Goal: Information Seeking & Learning: Learn about a topic

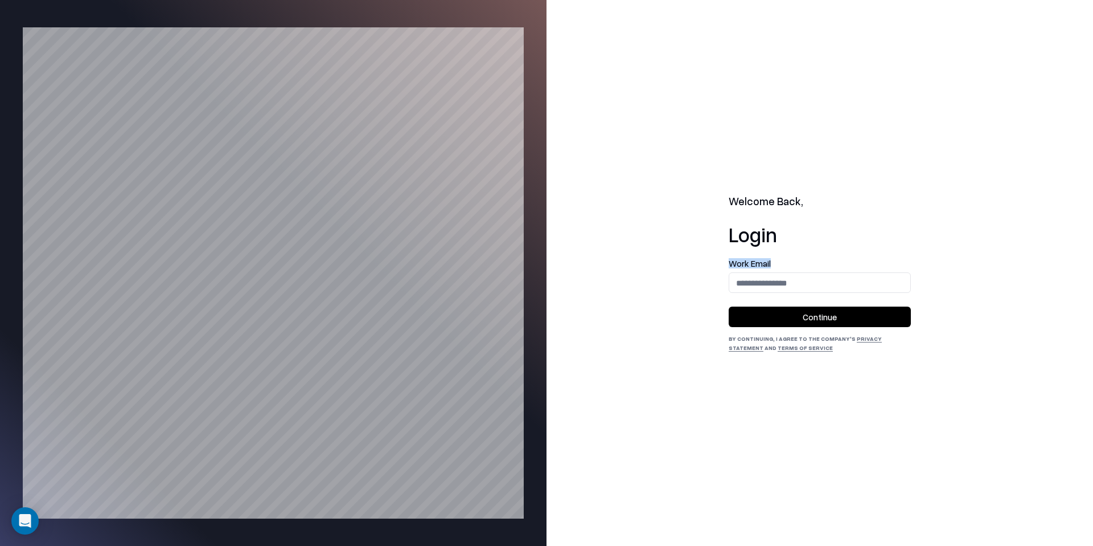
click at [721, 270] on div "Welcome Back, Login Work Email Continue By continuing, I agree to the Company's…" at bounding box center [820, 273] width 547 height 546
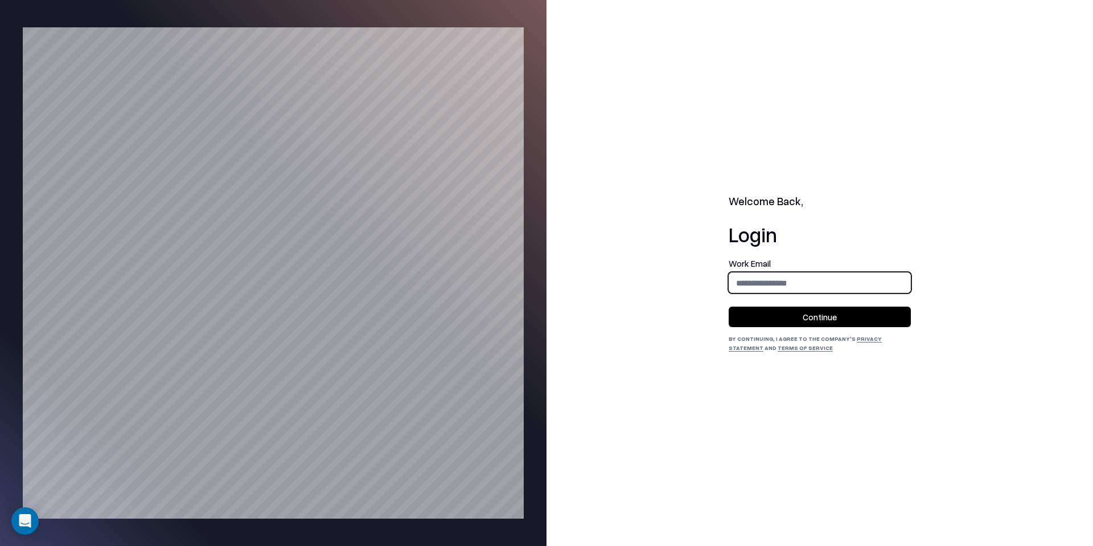
click at [754, 275] on input "email" at bounding box center [819, 282] width 181 height 21
type input "**********"
click at [822, 309] on button "Continue" at bounding box center [820, 316] width 182 height 21
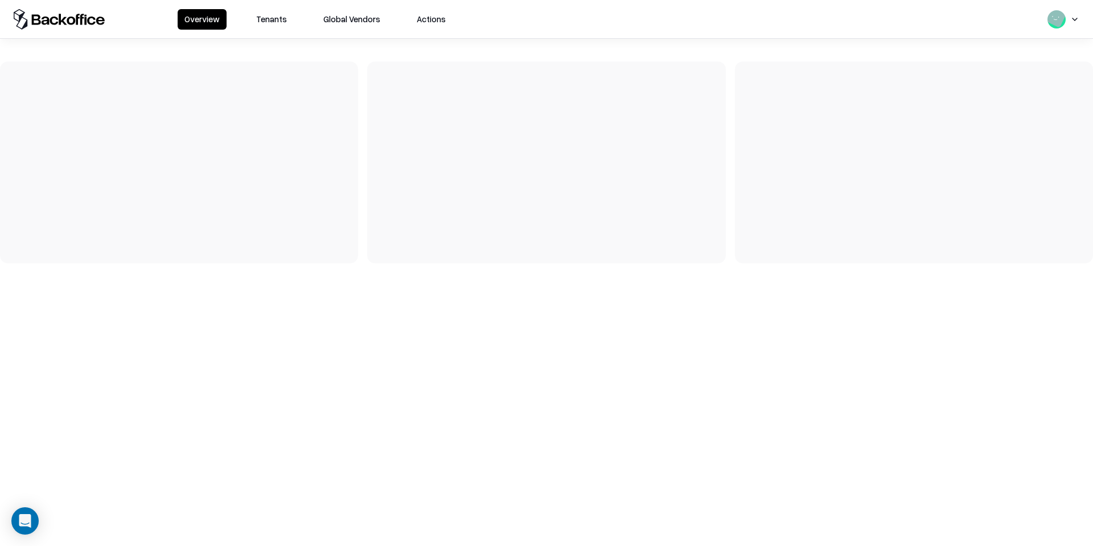
click at [270, 22] on button "Tenants" at bounding box center [271, 19] width 44 height 21
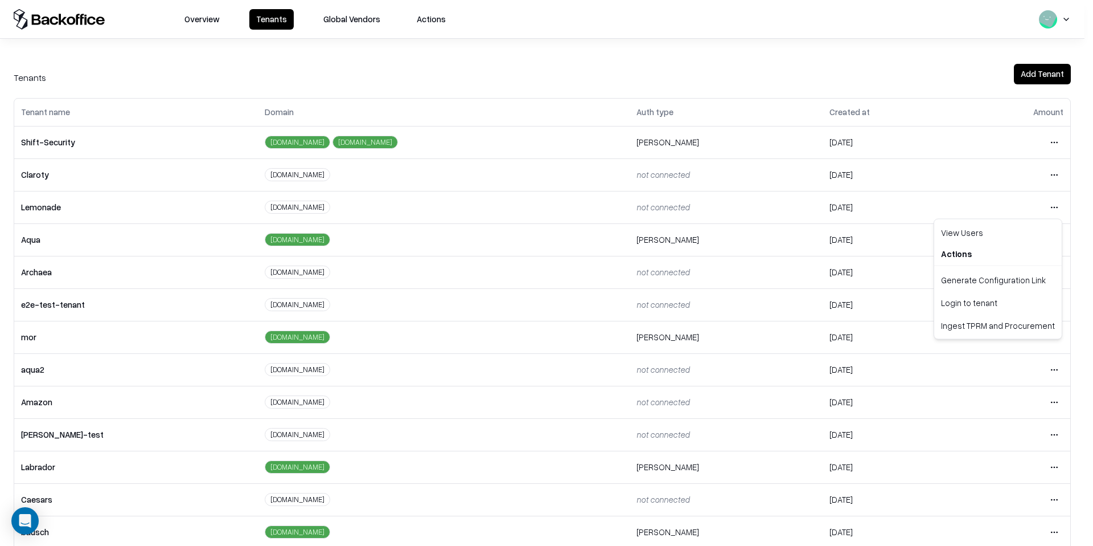
click at [1054, 207] on html "Overview Tenants Global Vendors Actions Tenants Add Tenant Tenant name Domain A…" at bounding box center [546, 273] width 1093 height 546
click at [966, 311] on div "Login to tenant" at bounding box center [998, 302] width 123 height 23
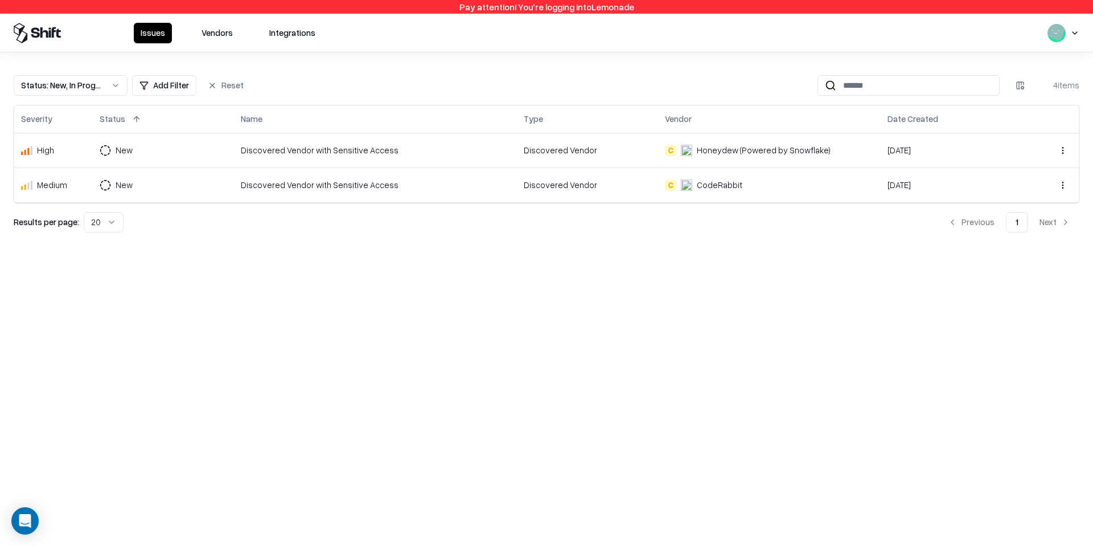
click at [198, 30] on button "Vendors" at bounding box center [217, 33] width 45 height 21
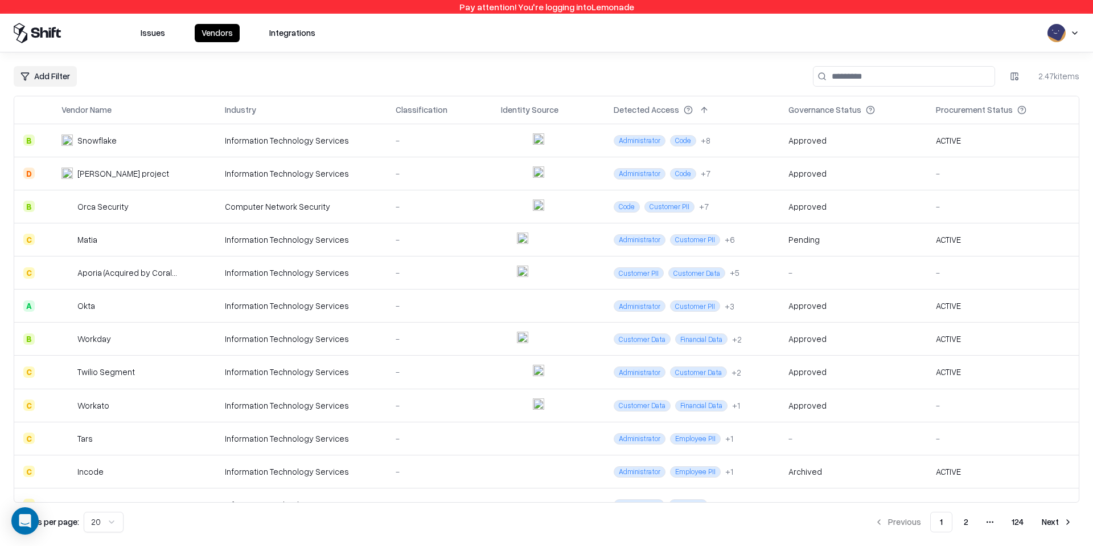
click at [895, 69] on input at bounding box center [904, 76] width 182 height 21
type input "********"
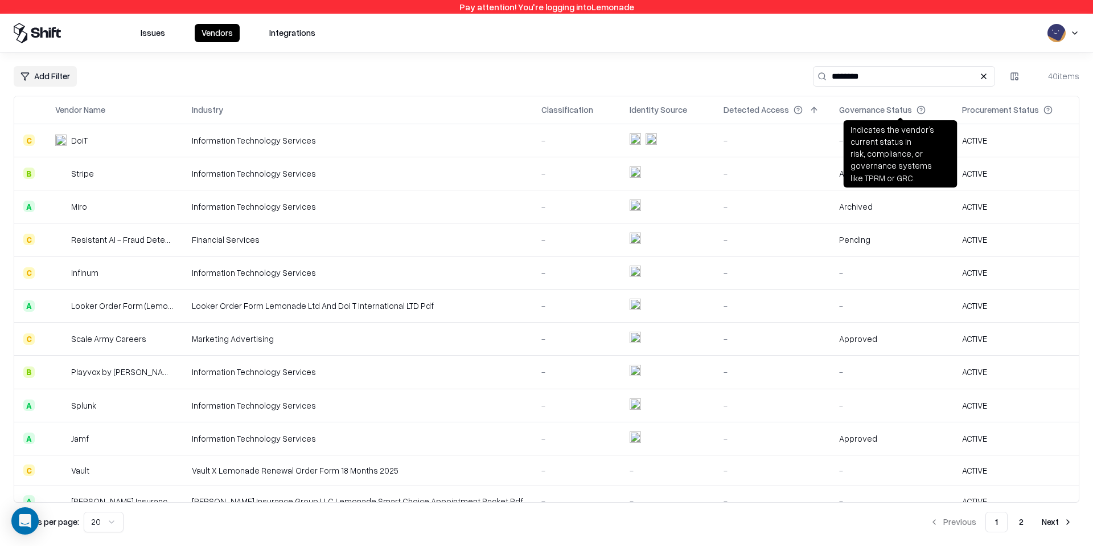
click at [928, 77] on input "********" at bounding box center [904, 76] width 182 height 21
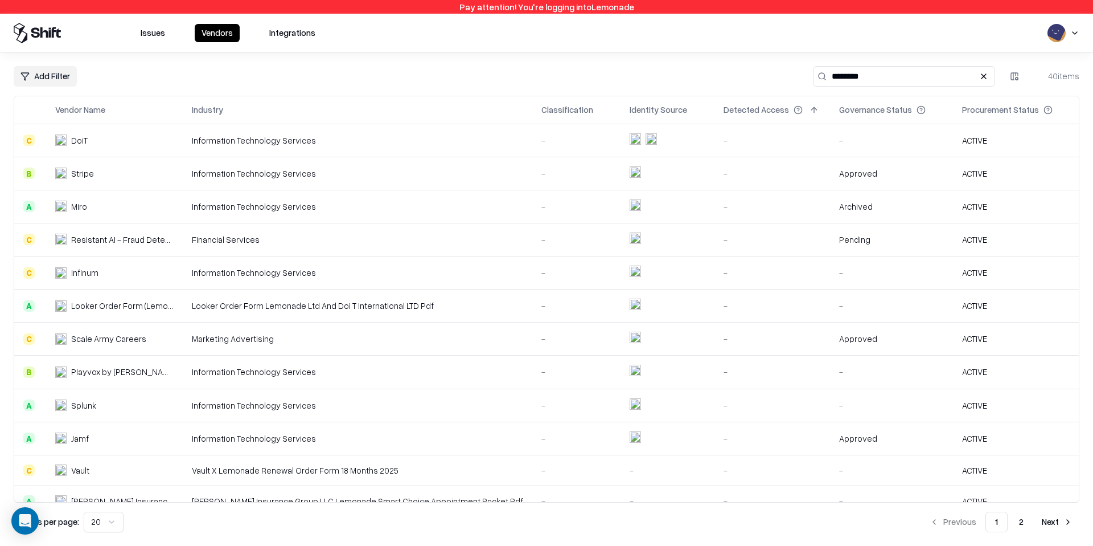
click at [1014, 519] on button "2" at bounding box center [1021, 521] width 23 height 21
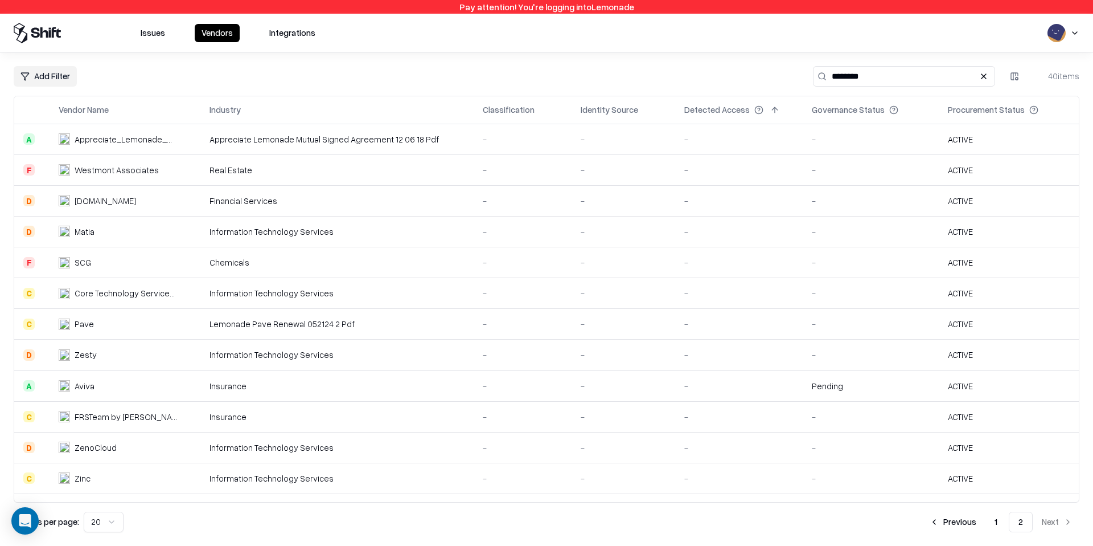
click at [999, 522] on button "1" at bounding box center [996, 521] width 21 height 21
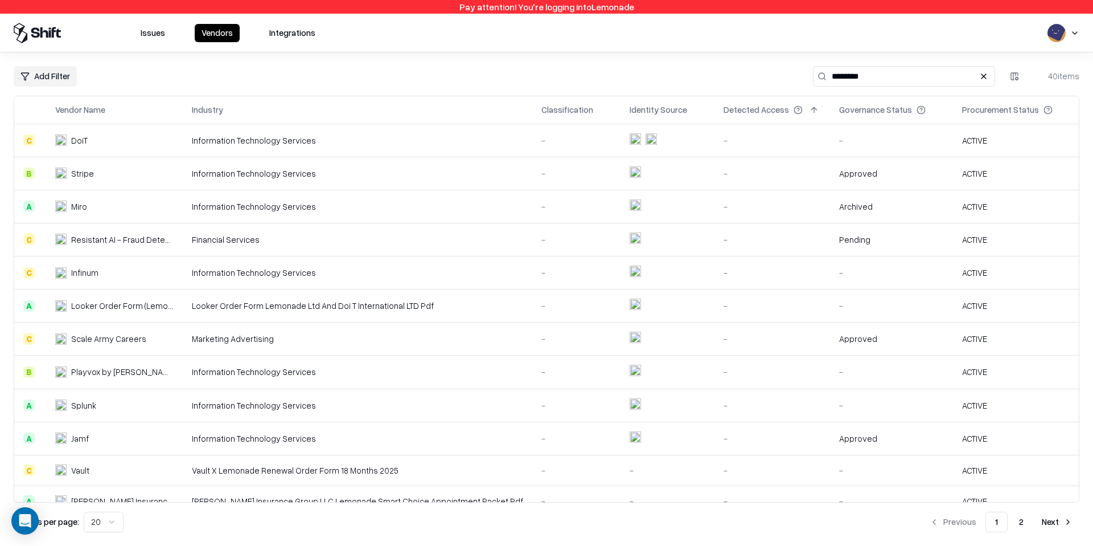
click at [101, 107] on div "Vendor Name" at bounding box center [80, 110] width 50 height 12
click at [114, 108] on button at bounding box center [117, 110] width 14 height 14
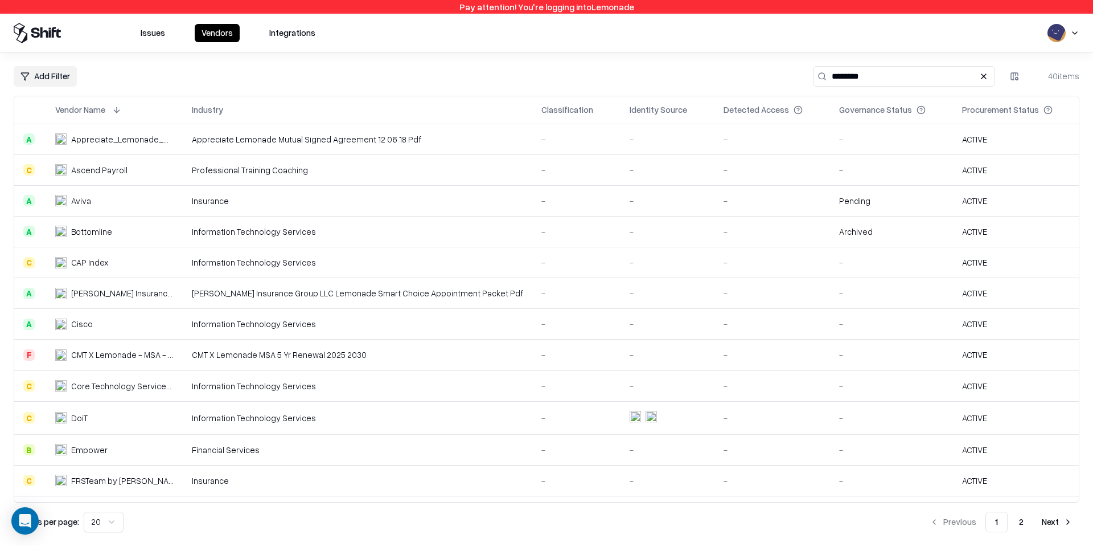
click at [136, 145] on td "Appreciate_Lemonade_Mutual Signed Agreement 12.06.18.pdf" at bounding box center [114, 139] width 137 height 31
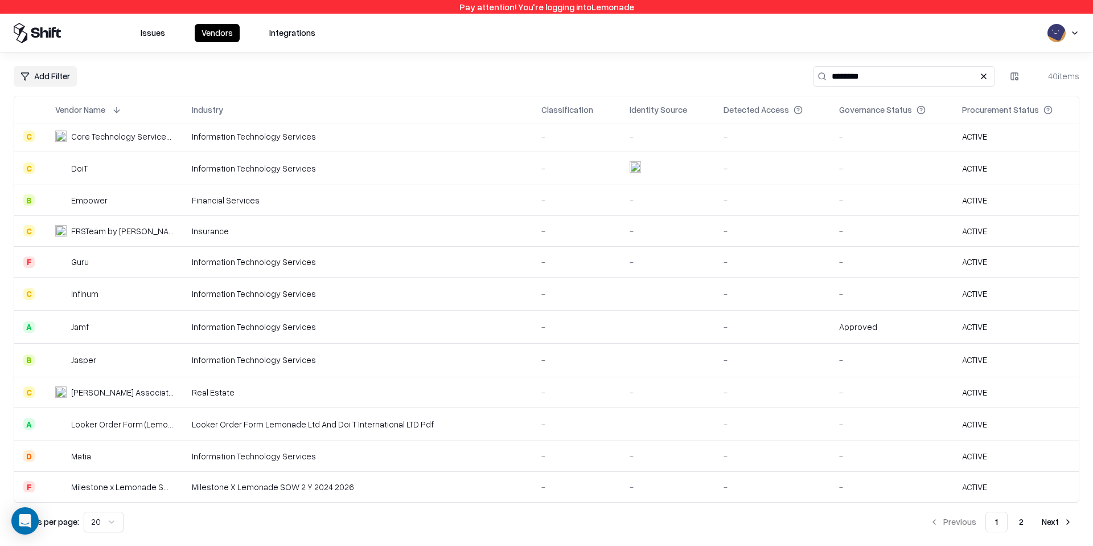
scroll to position [247, 0]
click at [130, 428] on div "Looker Order Form (Lemonade Ltd. and DoiT International LTD).pdf" at bounding box center [122, 426] width 103 height 12
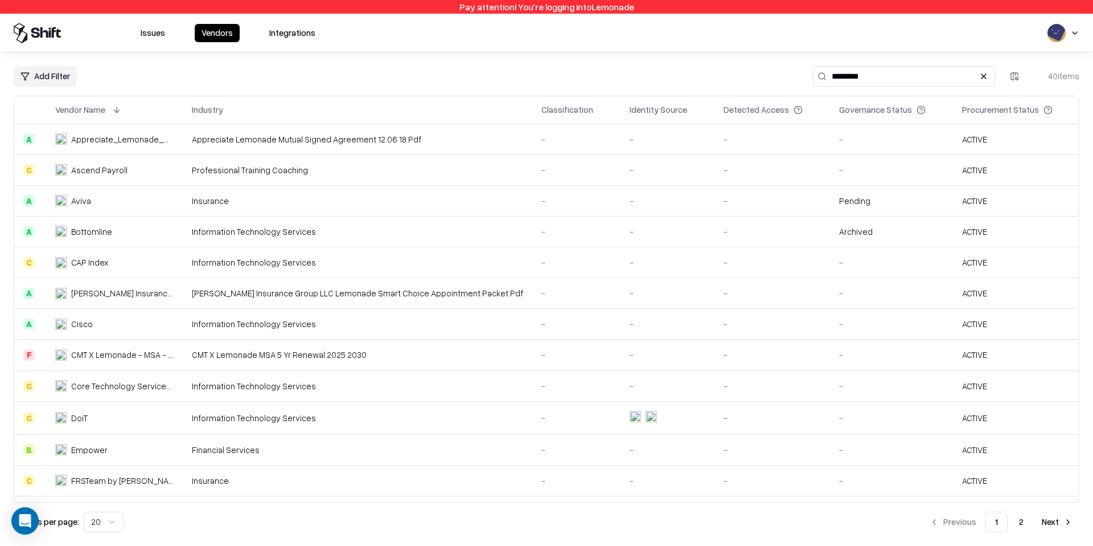
click at [159, 136] on div "Appreciate_Lemonade_Mutual Signed Agreement 12.06.18.pdf" at bounding box center [122, 139] width 103 height 12
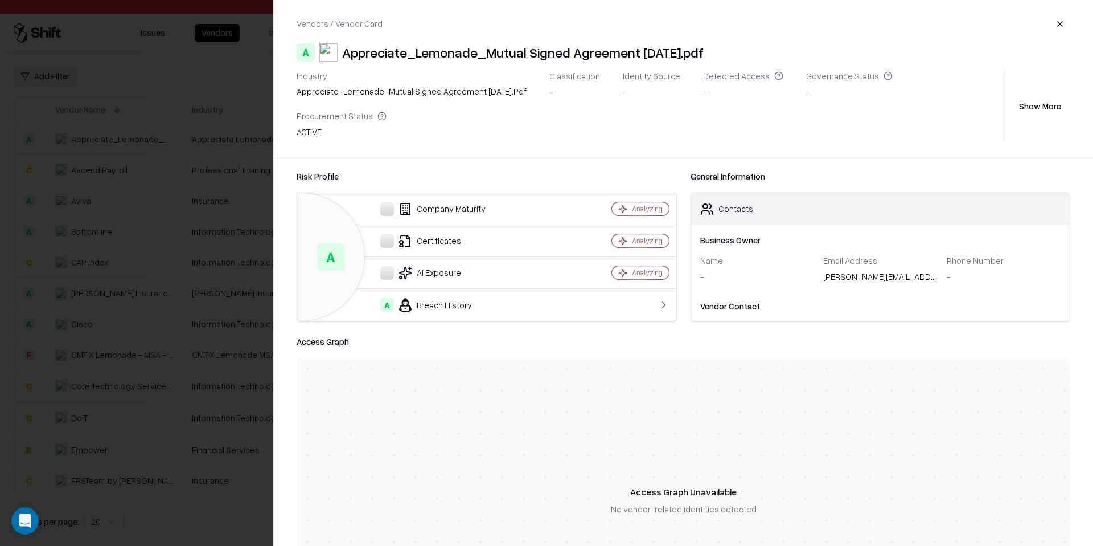
drag, startPoint x: 570, startPoint y: 42, endPoint x: 349, endPoint y: 48, distance: 221.6
click at [349, 48] on div "A Appreciate_Lemonade_Mutual Signed Agreement 12.06.18.pdf" at bounding box center [684, 52] width 774 height 18
click at [1040, 96] on button "Show More" at bounding box center [1040, 106] width 60 height 21
click at [190, 200] on div at bounding box center [546, 273] width 1093 height 546
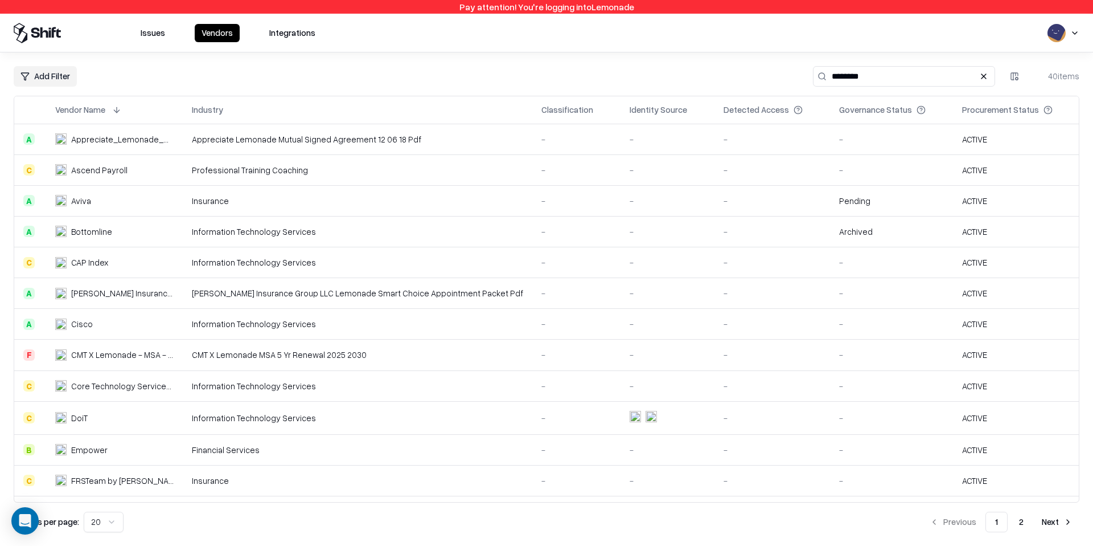
click at [174, 138] on div "Appreciate_Lemonade_Mutual Signed Agreement 12.06.18.pdf" at bounding box center [122, 139] width 103 height 12
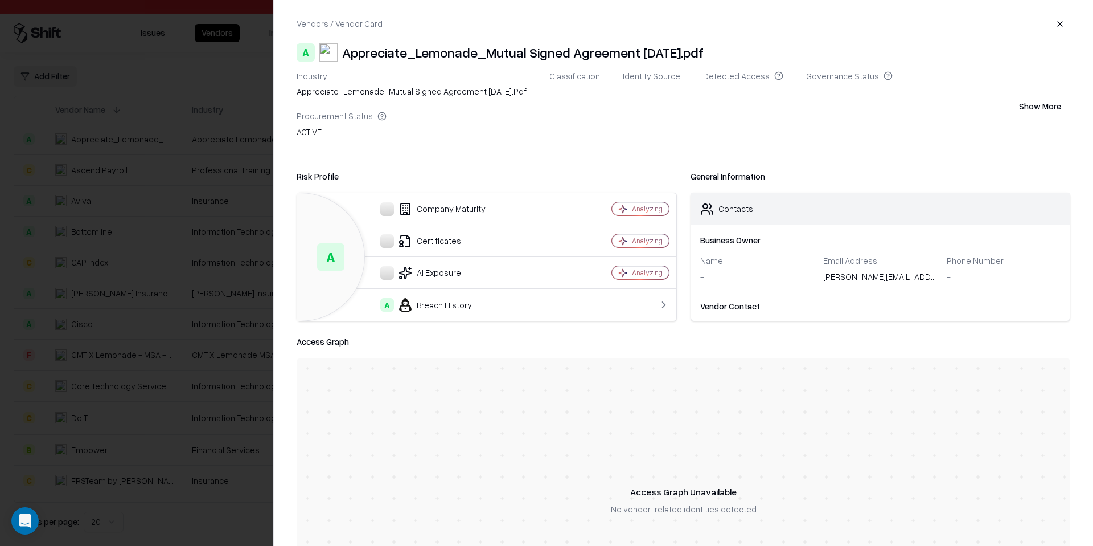
click at [171, 81] on div at bounding box center [546, 273] width 1093 height 546
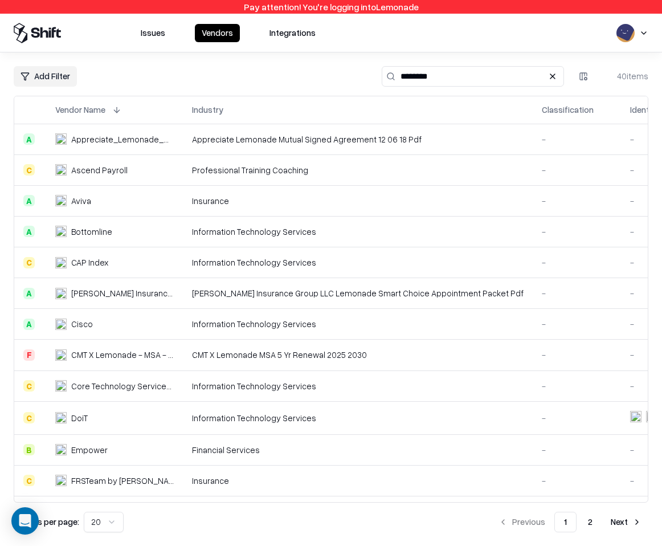
click at [134, 145] on td "Appreciate_Lemonade_Mutual Signed Agreement 12.06.18.pdf" at bounding box center [114, 139] width 137 height 31
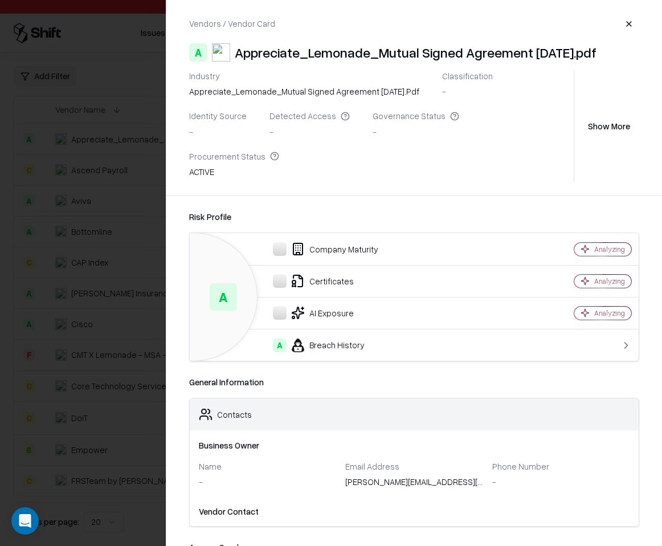
click at [92, 116] on div at bounding box center [331, 273] width 662 height 546
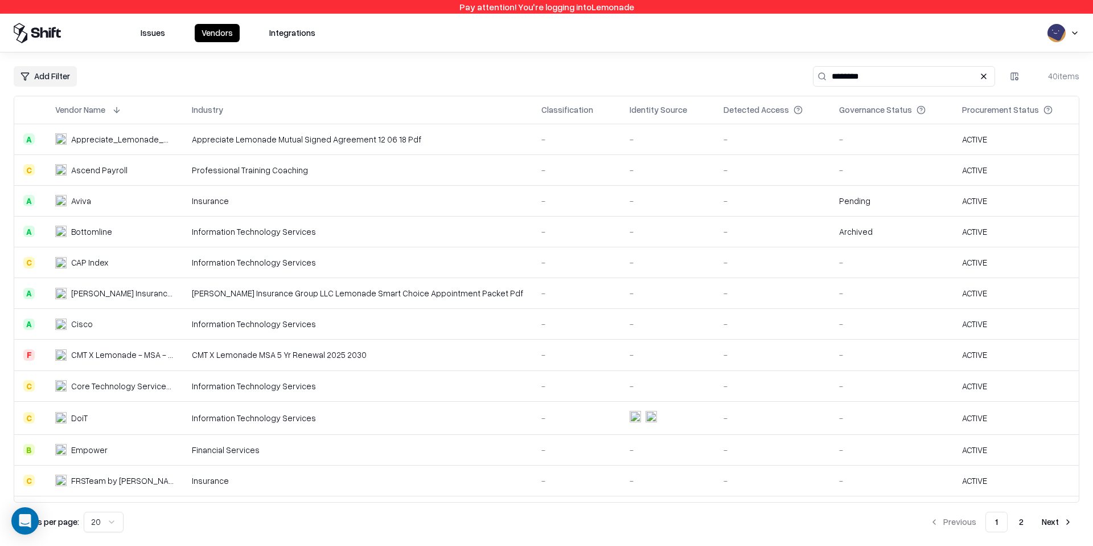
click at [162, 137] on div "Appreciate_Lemonade_Mutual Signed Agreement 12.06.18.pdf" at bounding box center [122, 139] width 103 height 12
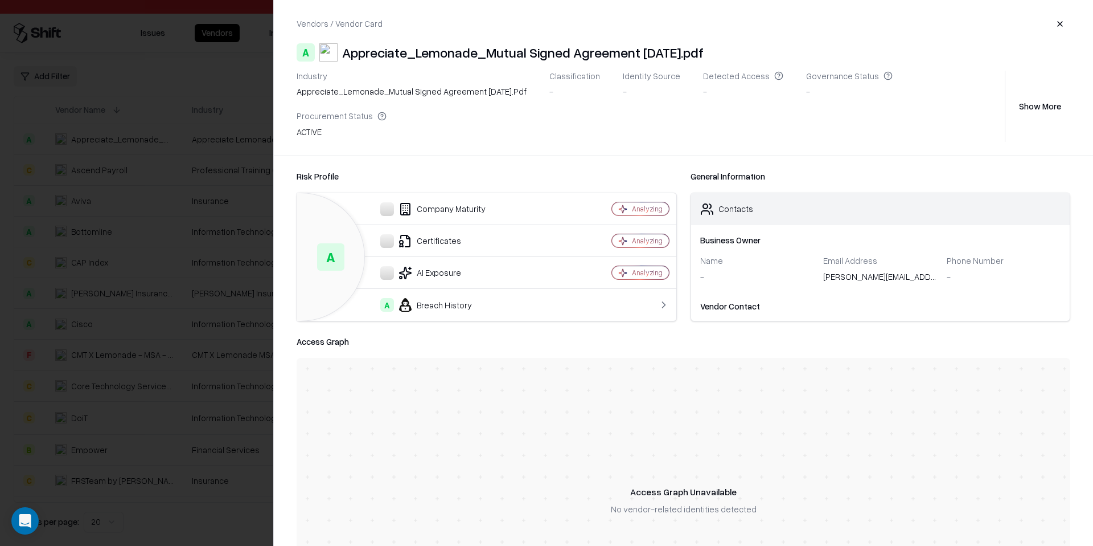
drag, startPoint x: 719, startPoint y: 50, endPoint x: 373, endPoint y: 55, distance: 346.3
click at [377, 55] on div "A Appreciate_Lemonade_Mutual Signed Agreement 12.06.18.pdf" at bounding box center [684, 52] width 774 height 18
click at [194, 107] on div at bounding box center [546, 273] width 1093 height 546
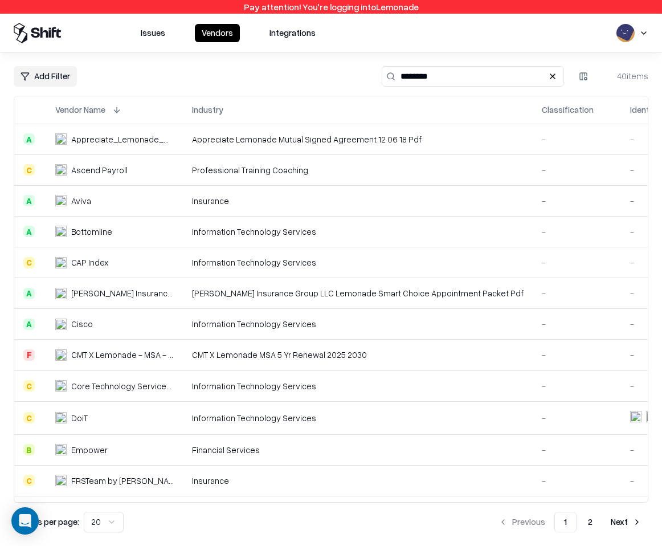
click at [128, 133] on div "Appreciate_Lemonade_Mutual Signed Agreement 12.06.18.pdf" at bounding box center [122, 139] width 103 height 12
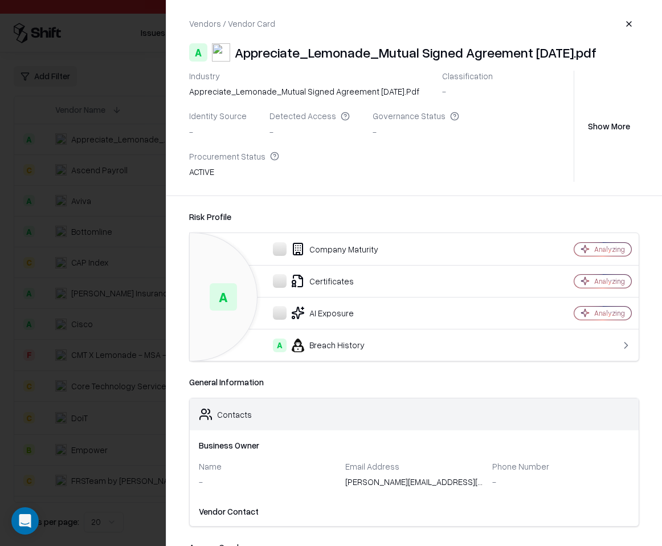
click at [88, 301] on div at bounding box center [331, 273] width 662 height 546
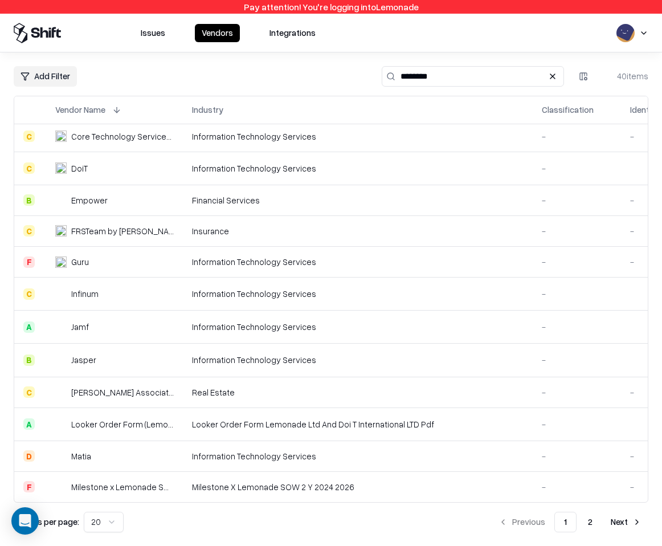
scroll to position [258, 0]
click at [164, 481] on div "Milestone x Lemonade SOW 2Y 2024-2026" at bounding box center [122, 487] width 103 height 12
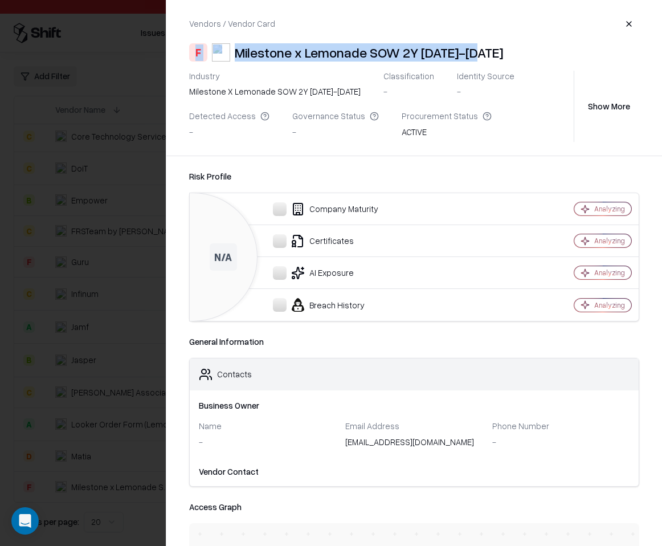
drag, startPoint x: 492, startPoint y: 47, endPoint x: 253, endPoint y: 31, distance: 239.7
click at [253, 31] on div "Vendors / Vendor Card F Milestone x Lemonade SOW 2Y 2024-2026 Industry Mileston…" at bounding box center [414, 77] width 496 height 155
click at [255, 47] on div "Milestone x Lemonade SOW 2Y 2024-2026" at bounding box center [369, 52] width 268 height 18
drag, startPoint x: 236, startPoint y: 51, endPoint x: 502, endPoint y: 53, distance: 265.4
click at [502, 53] on div "F Milestone x Lemonade SOW 2Y 2024-2026" at bounding box center [414, 52] width 450 height 18
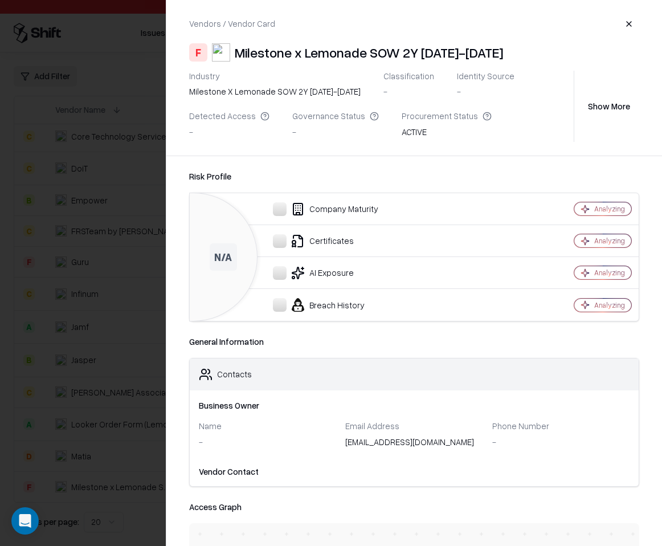
click at [507, 68] on div "Vendors / Vendor Card F Milestone x Lemonade SOW 2Y 2024-2026 Industry Mileston…" at bounding box center [414, 77] width 496 height 155
click at [112, 197] on div at bounding box center [331, 273] width 662 height 546
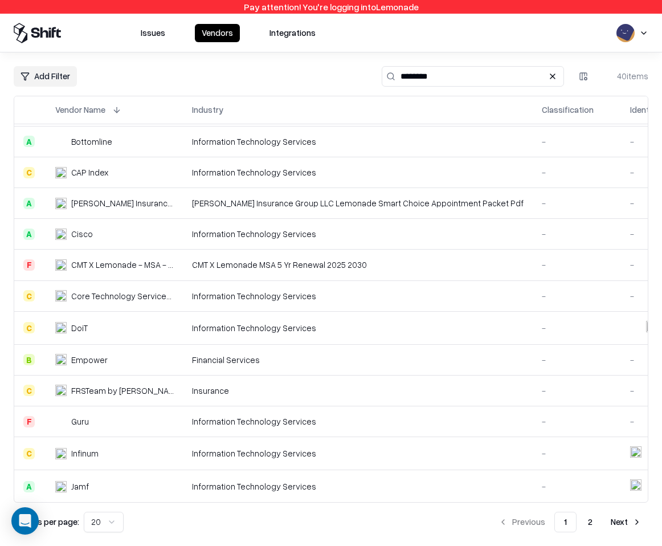
scroll to position [0, 0]
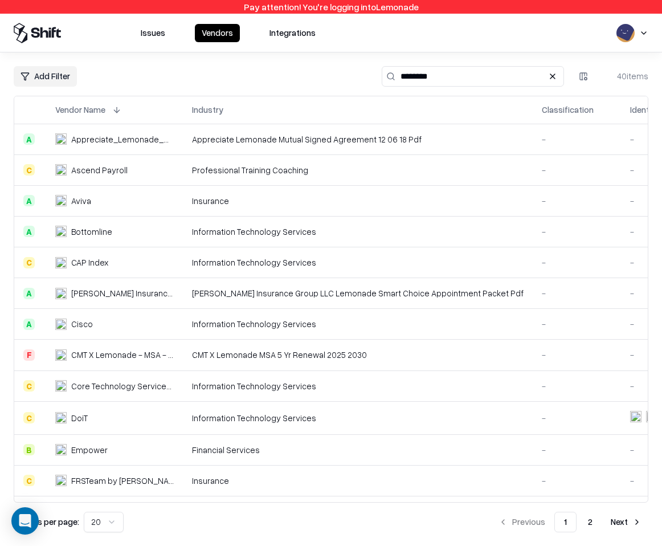
click at [148, 138] on div "Appreciate_Lemonade_Mutual Signed Agreement 12.06.18.pdf" at bounding box center [122, 139] width 103 height 12
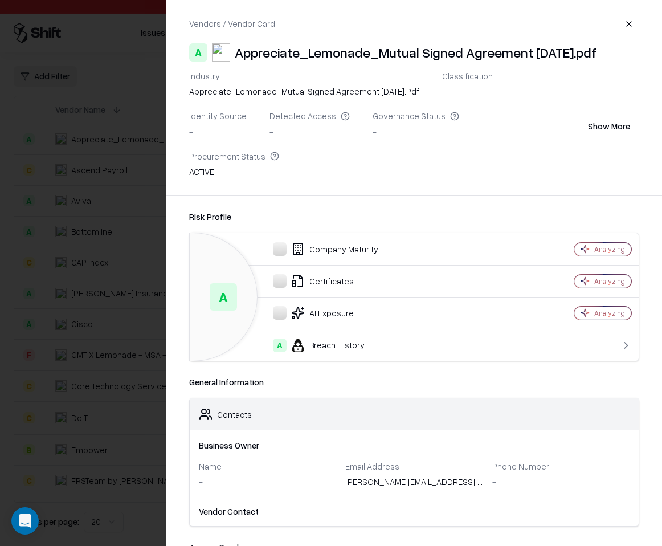
click at [141, 157] on div at bounding box center [331, 273] width 662 height 546
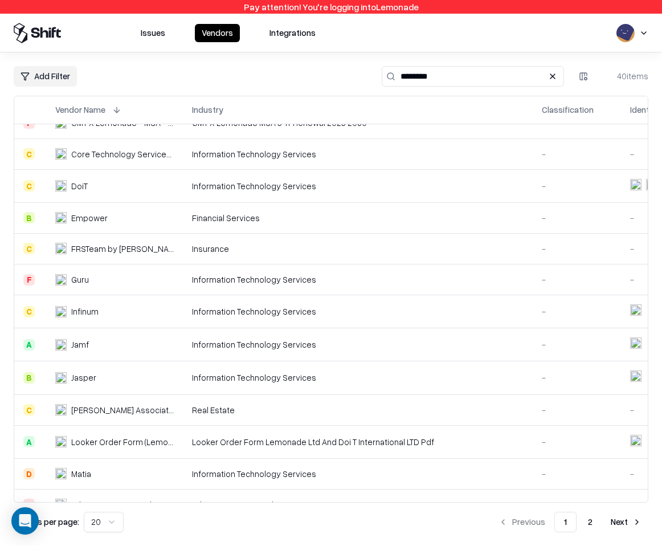
scroll to position [258, 0]
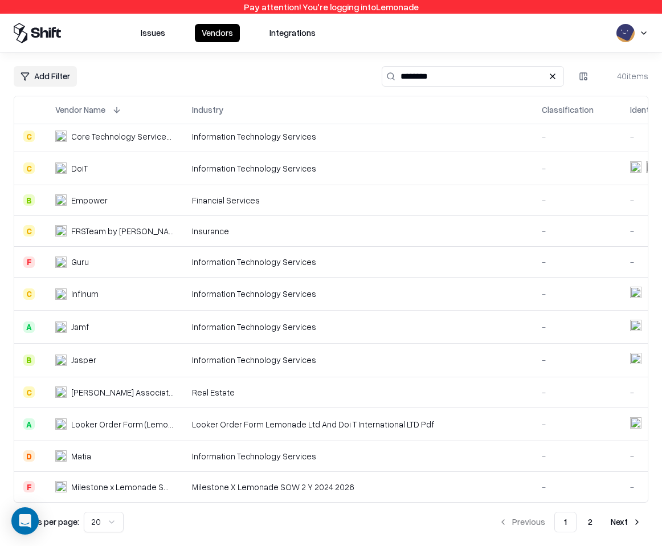
click at [142, 481] on div "Milestone x Lemonade SOW 2Y 2024-2026" at bounding box center [122, 487] width 103 height 12
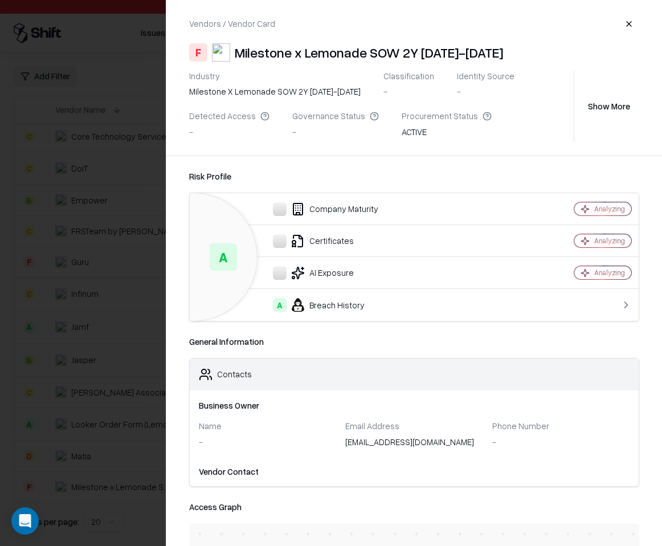
drag, startPoint x: 145, startPoint y: 234, endPoint x: 149, endPoint y: 244, distance: 10.8
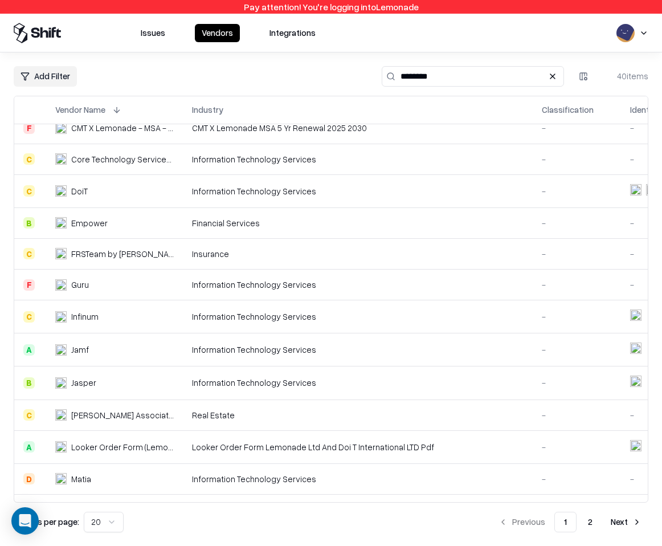
scroll to position [258, 0]
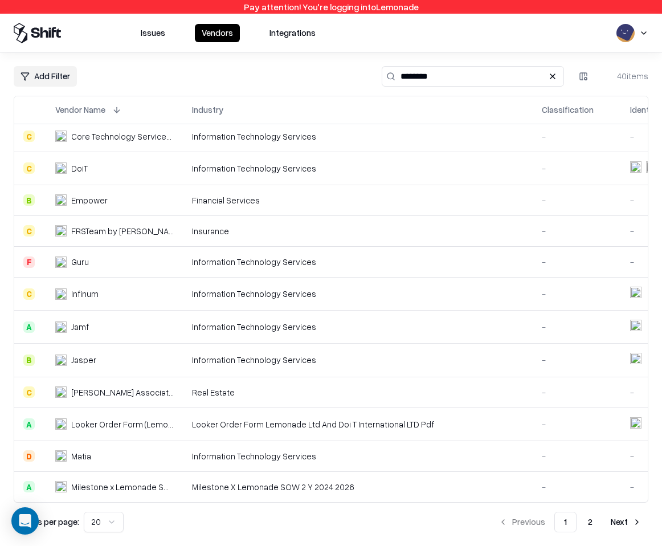
click at [147, 481] on div "Milestone x Lemonade SOW 2Y 2024-2026" at bounding box center [122, 487] width 103 height 12
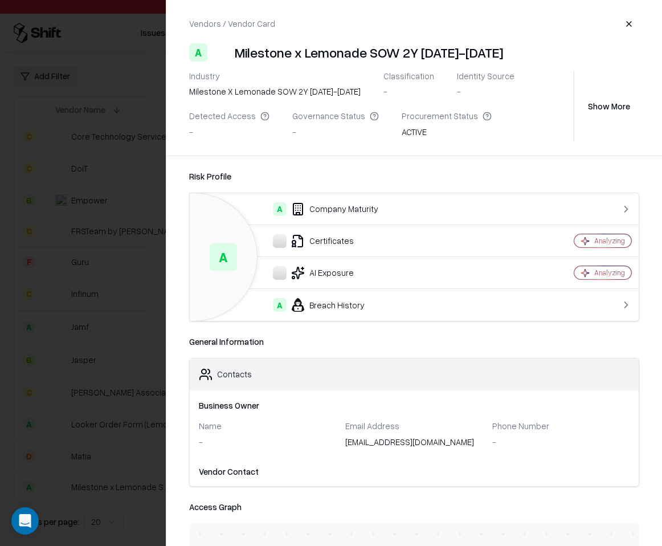
click at [119, 432] on div at bounding box center [331, 273] width 662 height 546
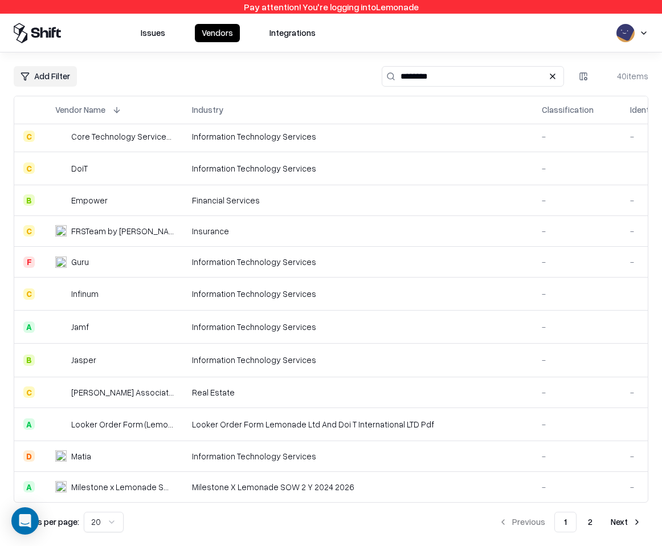
click at [121, 482] on div "Milestone x Lemonade SOW 2Y 2024-2026" at bounding box center [122, 487] width 103 height 12
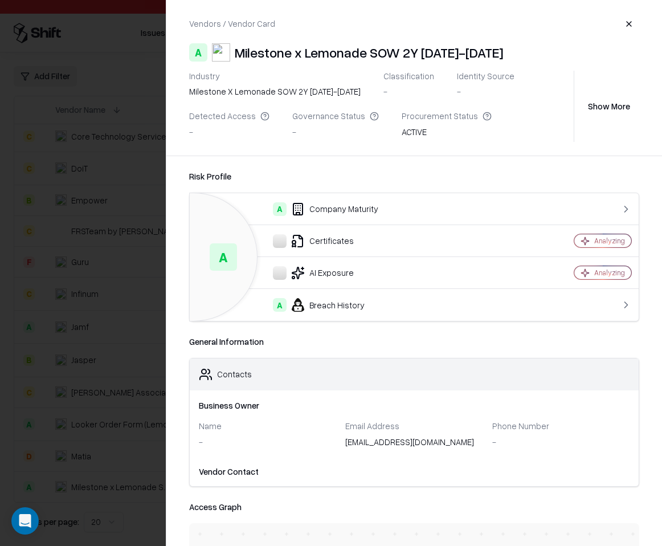
click at [50, 331] on div at bounding box center [331, 273] width 662 height 546
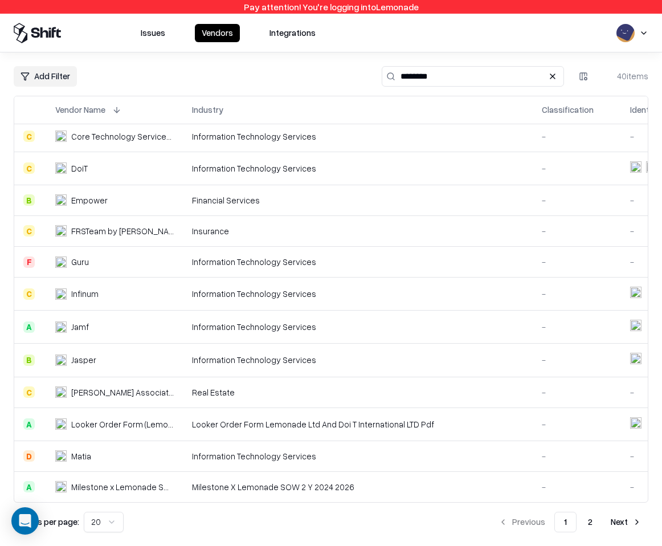
click at [125, 459] on td "Matia" at bounding box center [114, 455] width 137 height 31
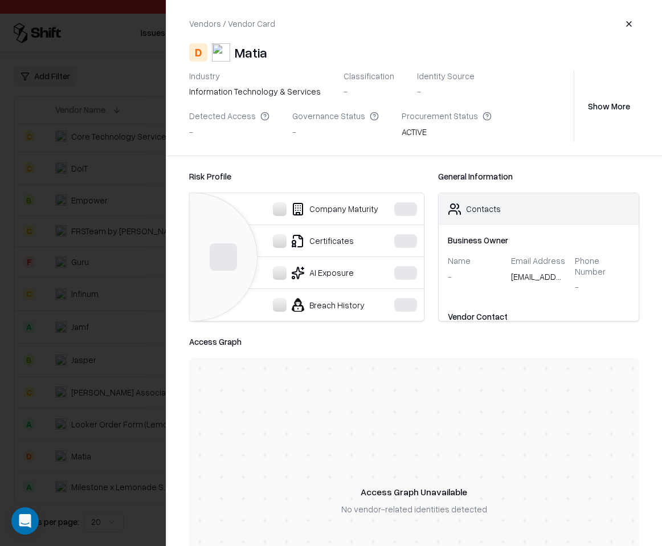
click at [106, 438] on div at bounding box center [331, 273] width 662 height 546
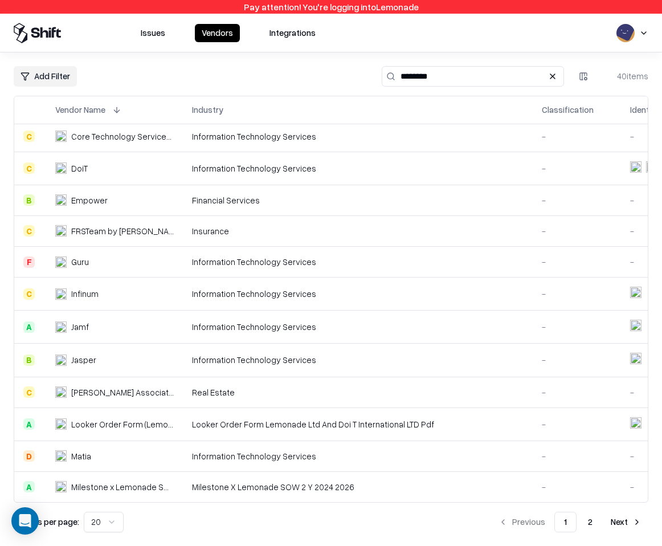
click at [112, 483] on div "Milestone x Lemonade SOW 2Y 2024-2026" at bounding box center [122, 487] width 103 height 12
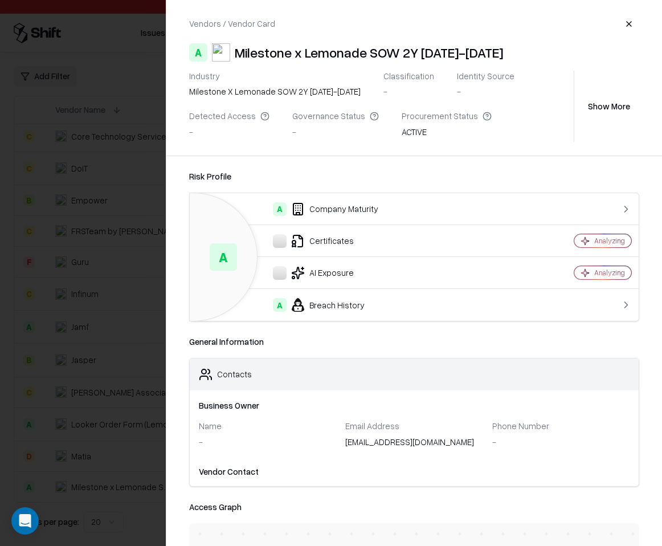
click at [363, 54] on div "Milestone x Lemonade SOW 2Y 2024-2026" at bounding box center [369, 52] width 268 height 18
click at [616, 109] on button "Show More" at bounding box center [609, 106] width 60 height 21
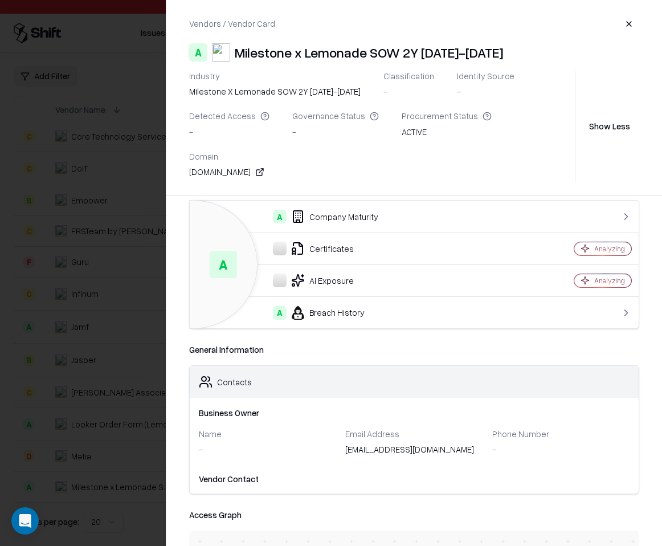
scroll to position [0, 0]
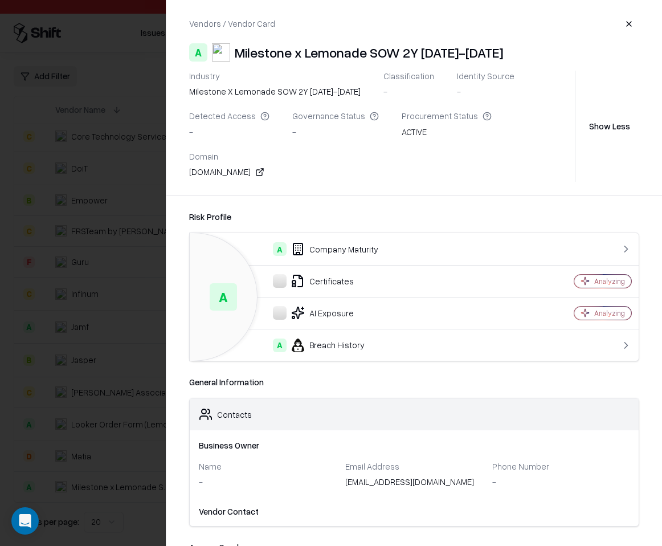
click at [383, 253] on div "A Company Maturity" at bounding box center [354, 249] width 311 height 14
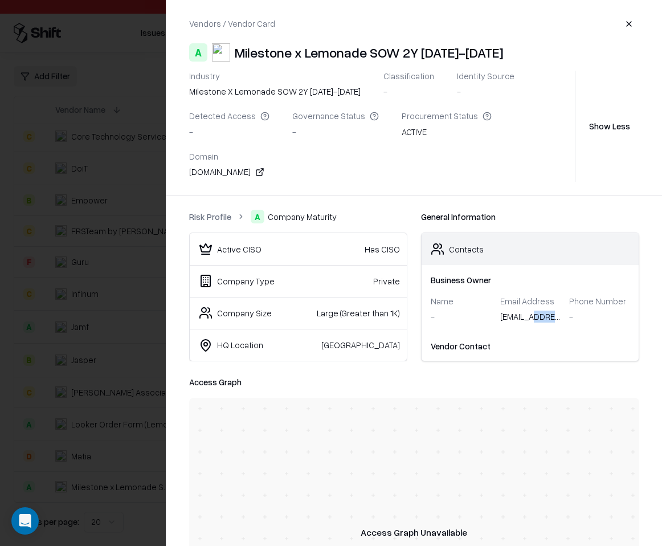
click at [520, 323] on div "shlomi.dagan@lemonade.com" at bounding box center [530, 318] width 60 height 16
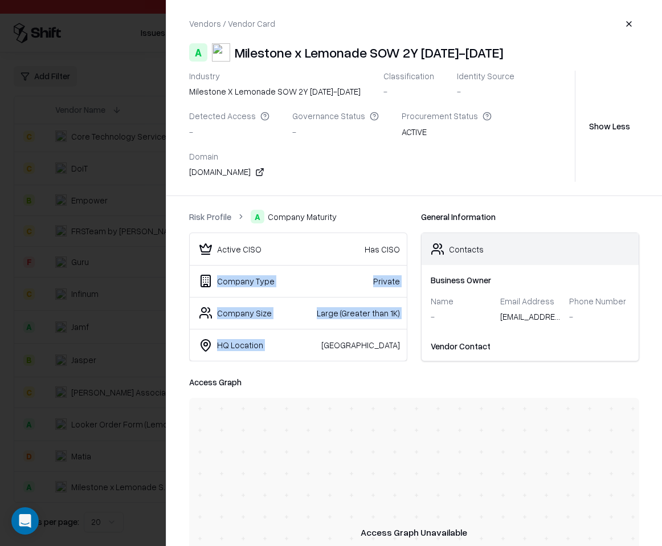
drag, startPoint x: 321, startPoint y: 261, endPoint x: 353, endPoint y: 331, distance: 77.0
click at [353, 331] on tbody "Active CISO Has CISO Company Type Private Company Size Large (Greater than 1K) …" at bounding box center [298, 297] width 217 height 128
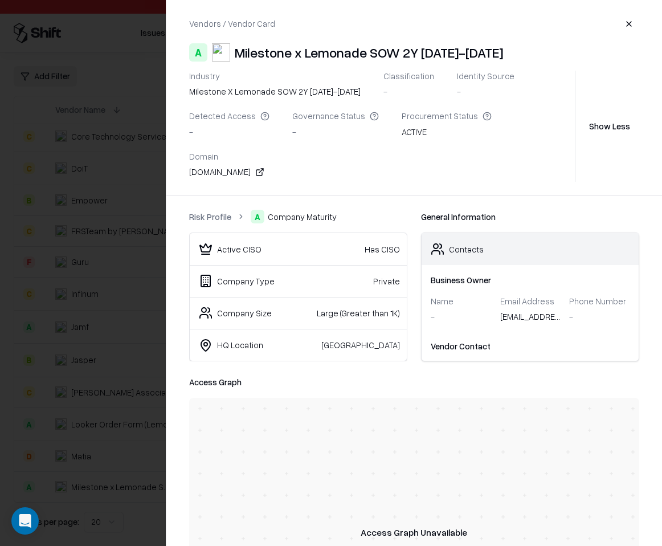
click at [337, 248] on div "Has CISO" at bounding box center [351, 249] width 96 height 12
click at [386, 223] on ol "Risk Profile A Company Maturity" at bounding box center [298, 217] width 218 height 14
drag, startPoint x: 361, startPoint y: 93, endPoint x: 228, endPoint y: 103, distance: 133.0
click at [232, 101] on div "Industry Milestone x Lemonade SOW 2Y 2024-2026 Classification - Identity Source…" at bounding box center [380, 126] width 382 height 111
click at [210, 98] on div "Milestone x Lemonade SOW 2Y 2024-2026" at bounding box center [274, 93] width 171 height 16
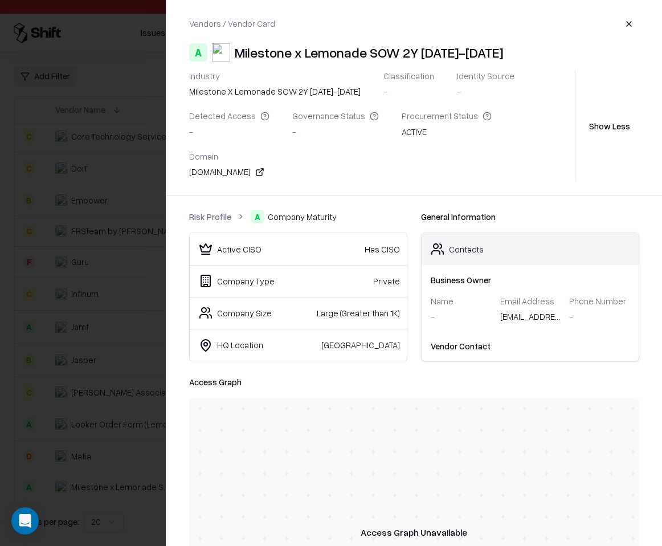
click at [193, 93] on div "Milestone x Lemonade SOW 2Y 2024-2026" at bounding box center [274, 91] width 171 height 12
click at [79, 87] on div at bounding box center [331, 273] width 662 height 546
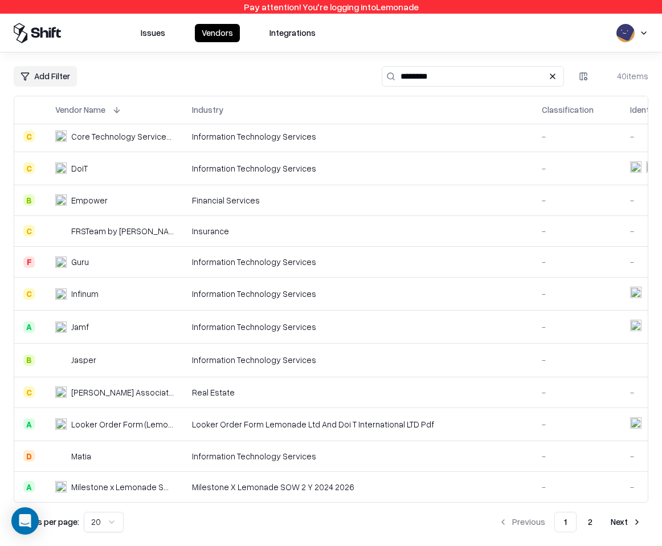
click at [202, 481] on div "Milestone X Lemonade SOW 2 Y 2024 2026" at bounding box center [357, 487] width 331 height 12
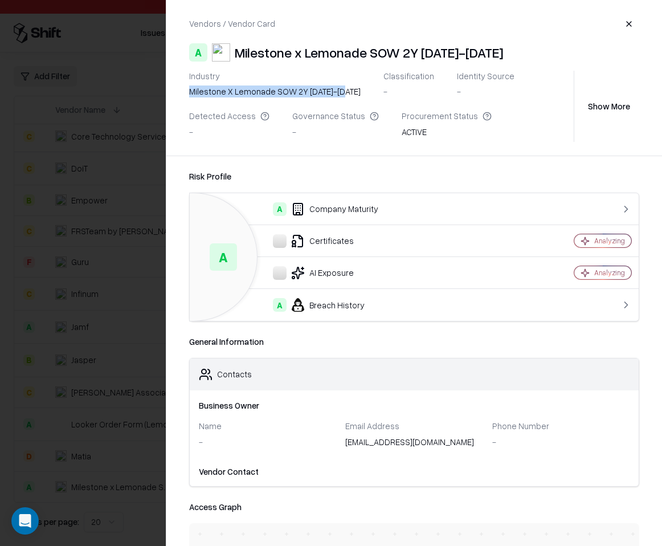
drag, startPoint x: 339, startPoint y: 92, endPoint x: 181, endPoint y: 91, distance: 157.7
click at [181, 91] on div "Vendors / Vendor Card A Milestone x Lemonade SOW 2Y 2024-2026 Industry Mileston…" at bounding box center [414, 77] width 496 height 155
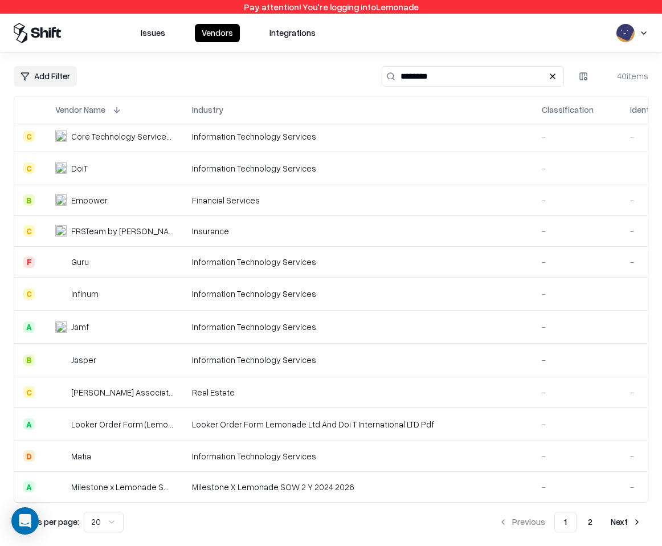
click at [309, 481] on div "Milestone X Lemonade SOW 2 Y 2024 2026" at bounding box center [357, 487] width 331 height 12
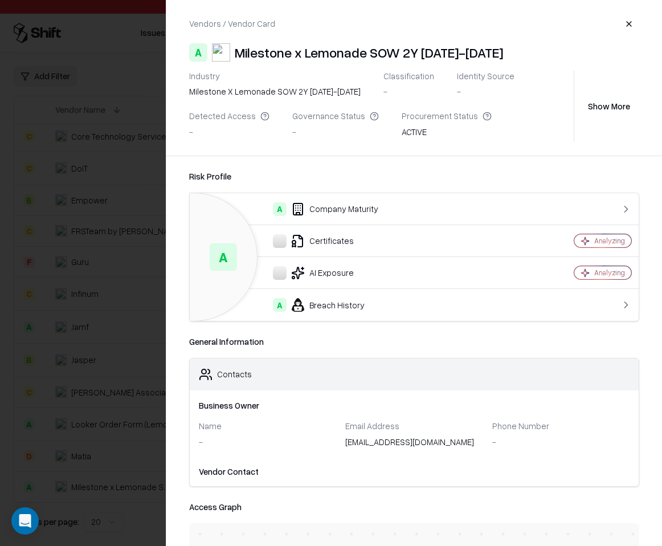
click at [281, 88] on div "Milestone x Lemonade SOW 2Y 2024-2026" at bounding box center [274, 91] width 171 height 12
click at [136, 89] on div at bounding box center [331, 273] width 662 height 546
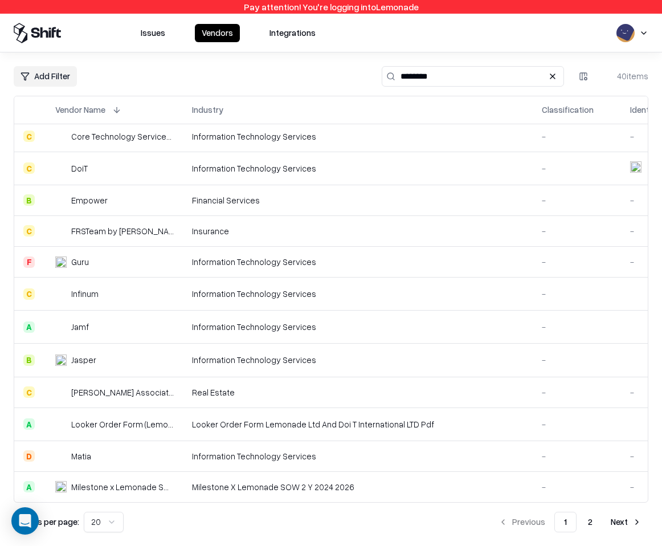
click at [159, 490] on td "Milestone x Lemonade SOW 2Y 2024-2026" at bounding box center [114, 486] width 137 height 31
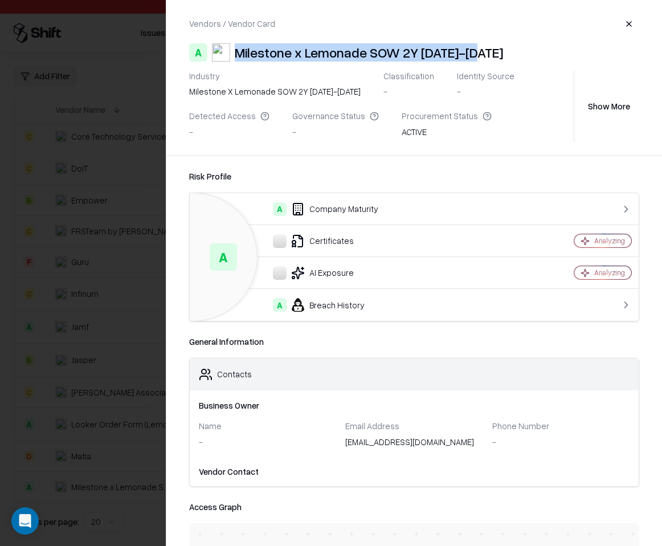
drag, startPoint x: 448, startPoint y: 40, endPoint x: 233, endPoint y: 52, distance: 215.0
click at [233, 52] on div "A Milestone x Lemonade SOW 2Y 2024-2026" at bounding box center [414, 52] width 450 height 18
copy div "Milestone x Lemonade SOW 2Y 2024-2026"
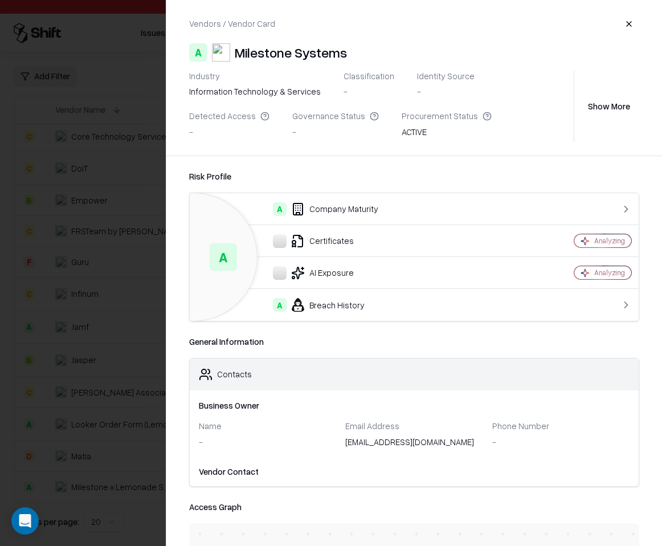
click at [89, 239] on div at bounding box center [331, 273] width 662 height 546
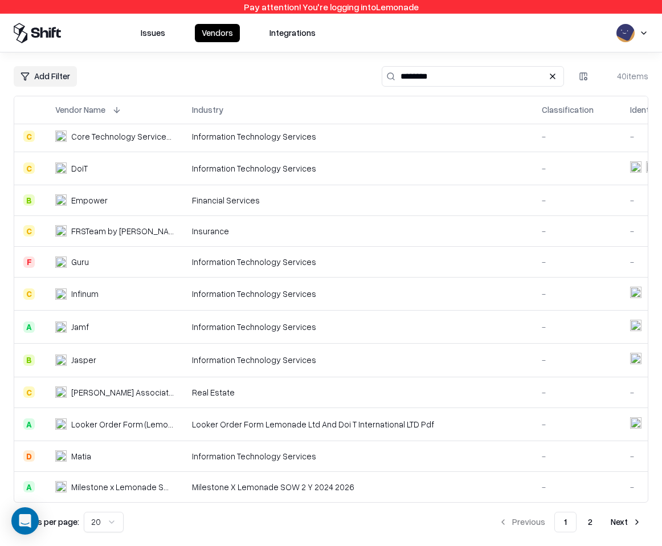
click at [313, 421] on td "Looker Order Form Lemonade Ltd And Doi T International LTD Pdf" at bounding box center [358, 423] width 350 height 33
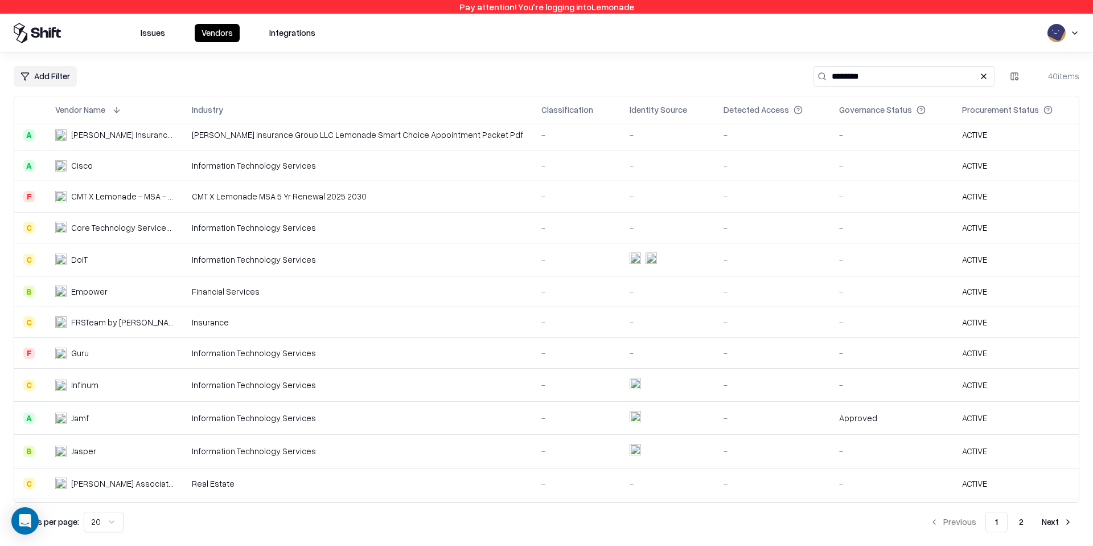
scroll to position [158, 0]
click at [149, 240] on td "Core Technology Services, Inc" at bounding box center [114, 227] width 137 height 31
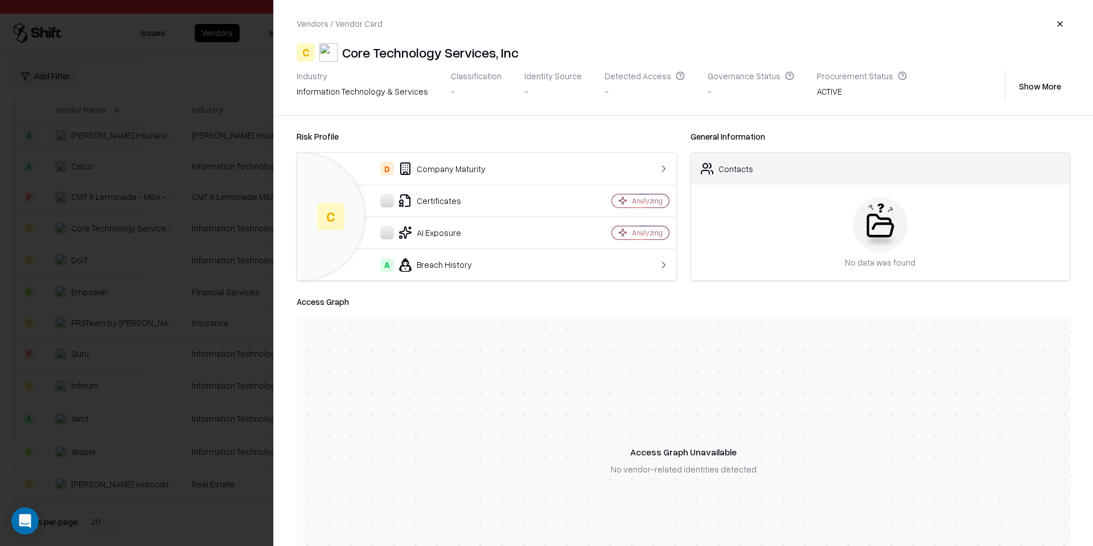
click at [159, 231] on div at bounding box center [546, 273] width 1093 height 546
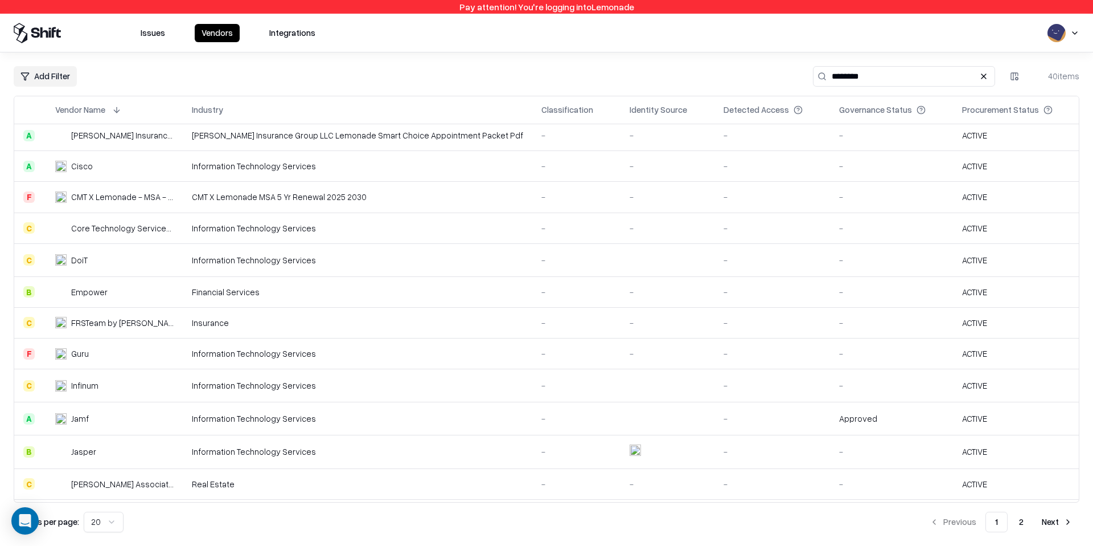
click at [144, 241] on td "Core Technology Services, Inc" at bounding box center [114, 227] width 137 height 31
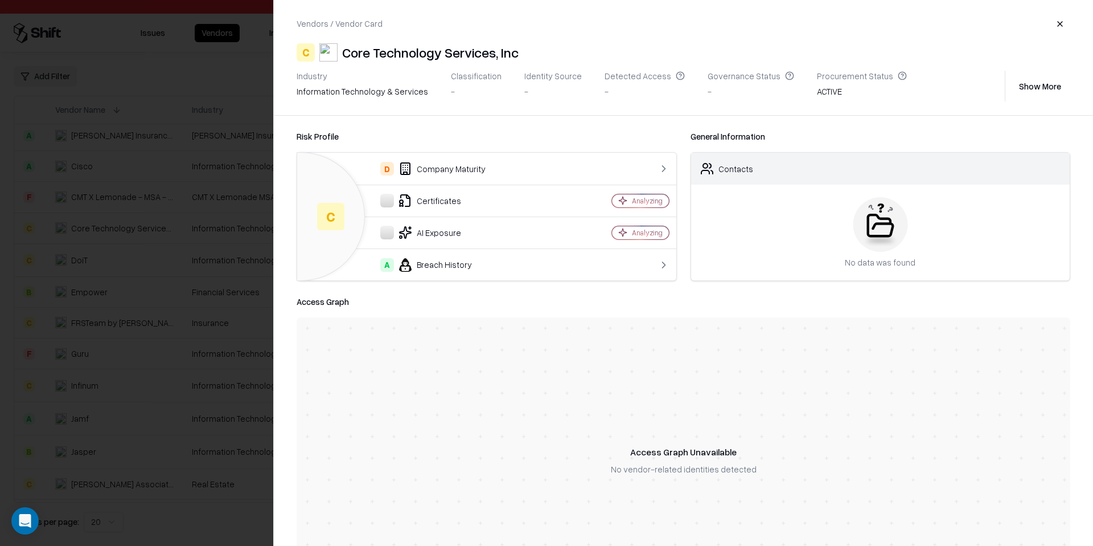
click at [516, 166] on div "D Company Maturity" at bounding box center [436, 169] width 260 height 14
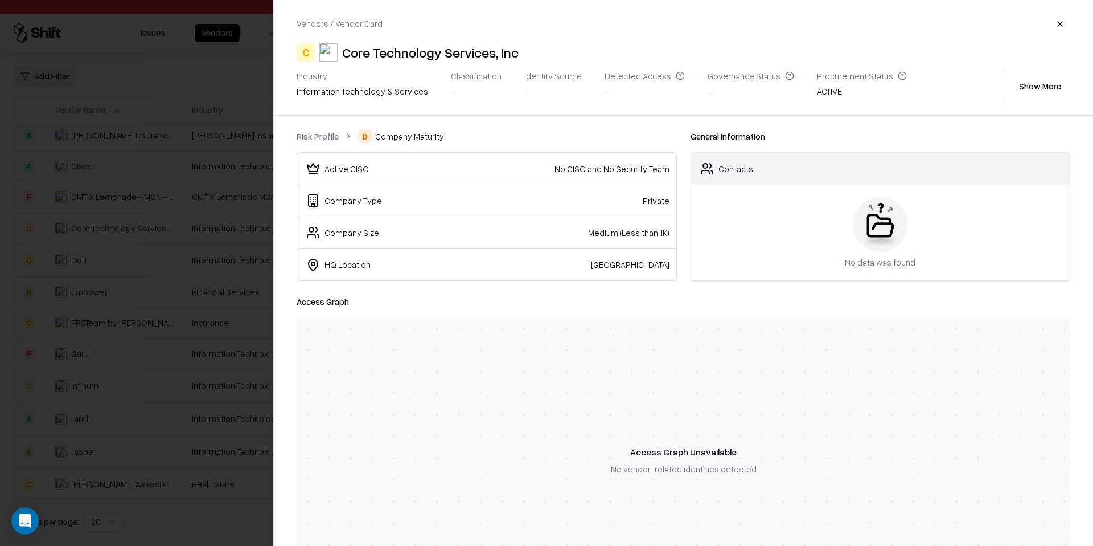
click at [661, 91] on button "Show More" at bounding box center [1040, 86] width 60 height 21
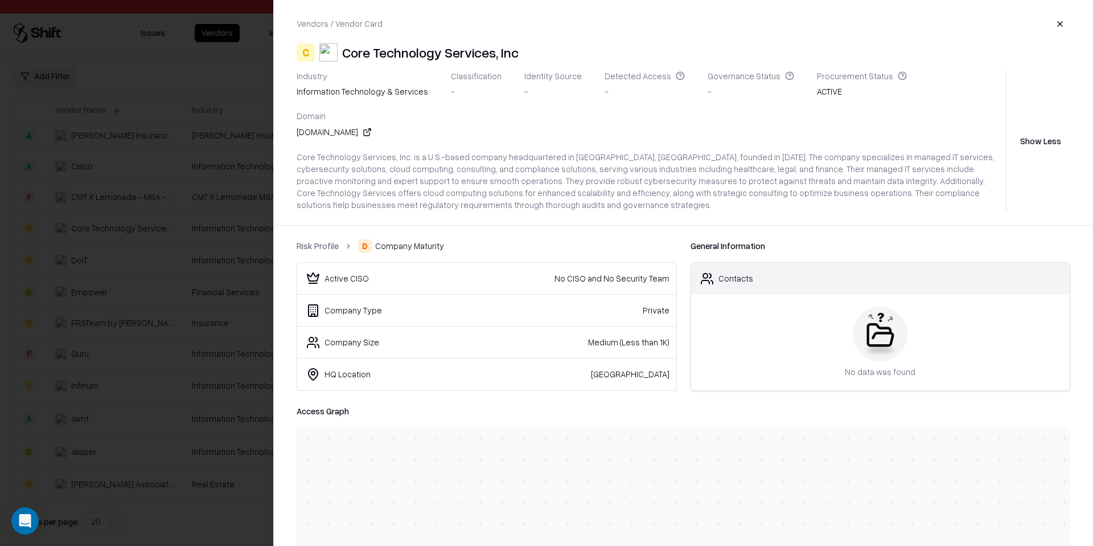
click at [471, 96] on div "-" at bounding box center [476, 91] width 51 height 12
click at [661, 20] on div "Vendors / Vendor Card C Core Technology Services, Inc Industry information tech…" at bounding box center [683, 112] width 819 height 225
click at [661, 22] on button "button" at bounding box center [1060, 24] width 21 height 21
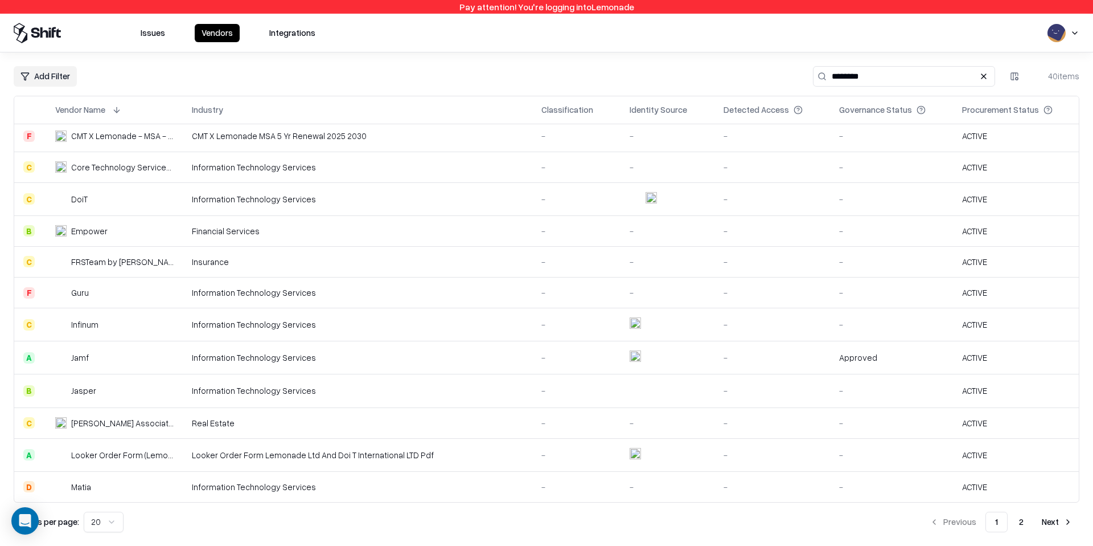
scroll to position [249, 0]
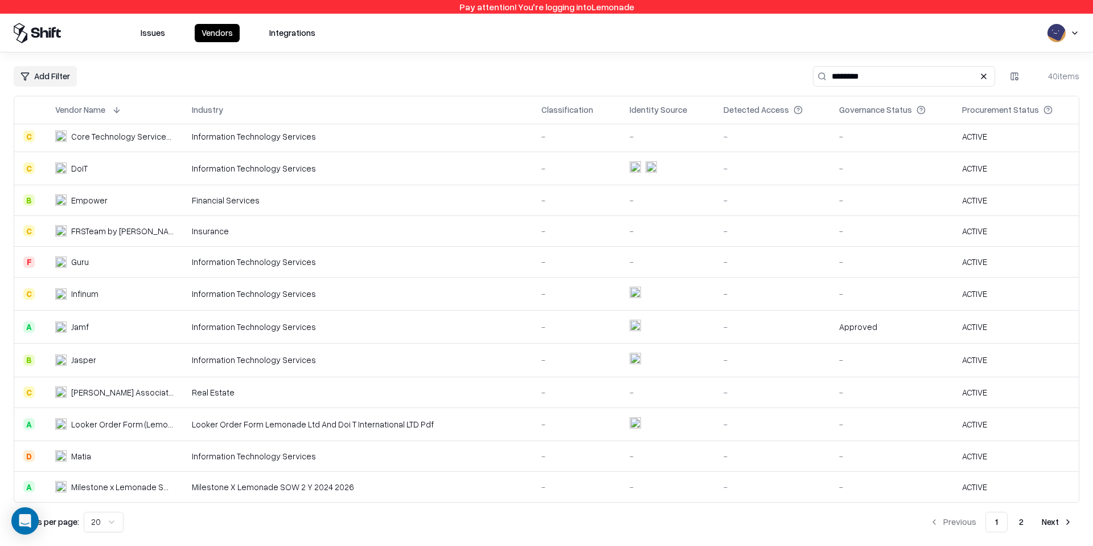
click at [93, 423] on div "Looker Order Form (Lemonade Ltd. and DoiT International LTD).pdf" at bounding box center [122, 424] width 103 height 12
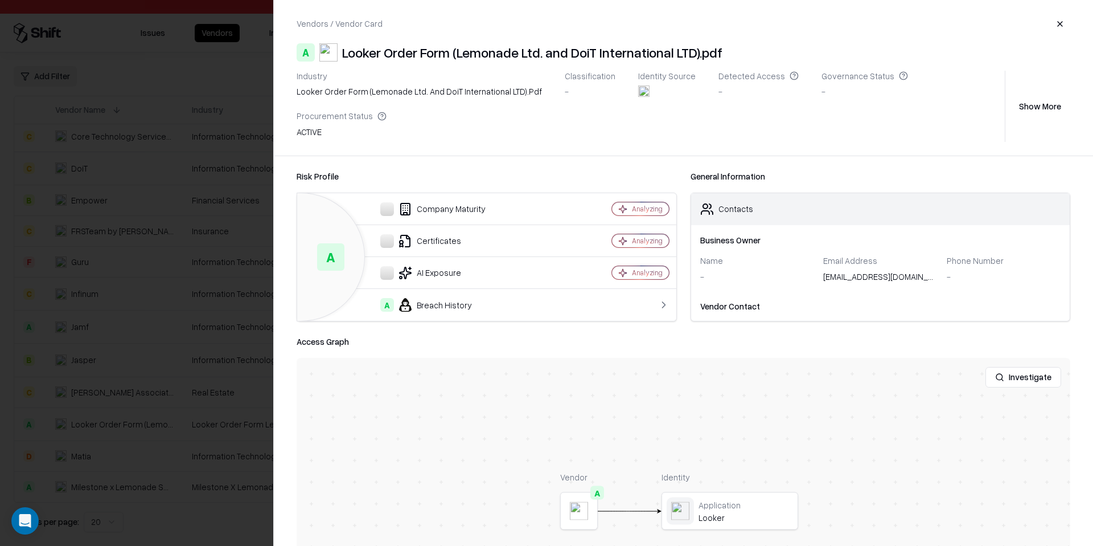
click at [661, 26] on button "button" at bounding box center [1060, 24] width 21 height 21
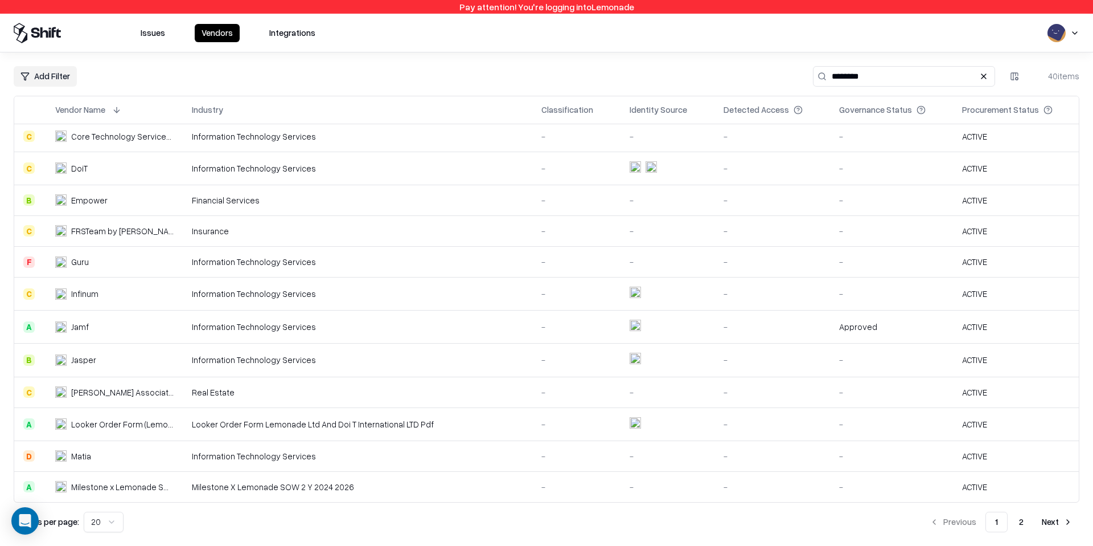
click at [143, 495] on td "Milestone x Lemonade SOW 2Y 2024-2026" at bounding box center [114, 486] width 137 height 31
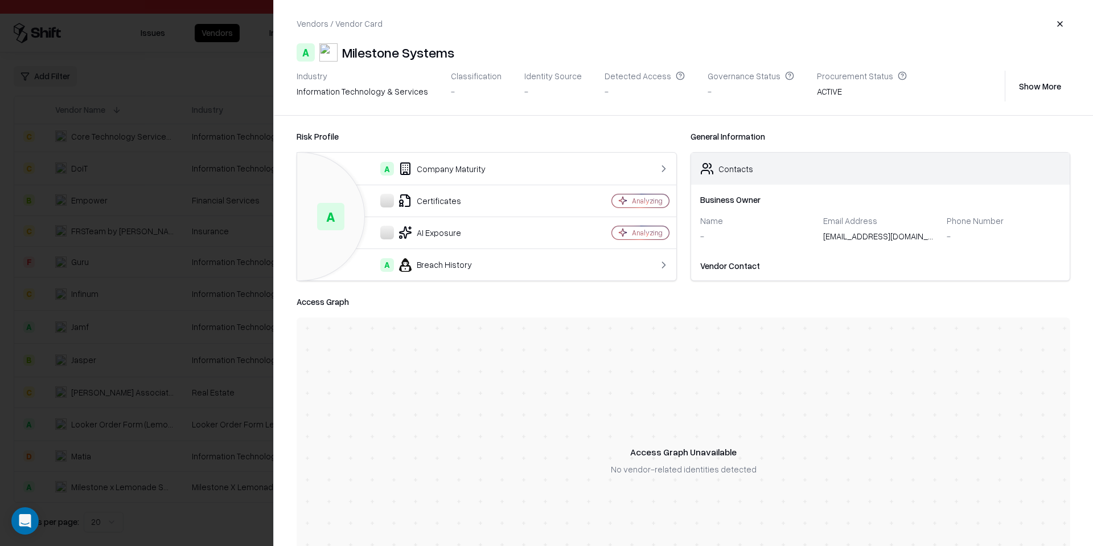
click at [178, 240] on div at bounding box center [546, 273] width 1093 height 546
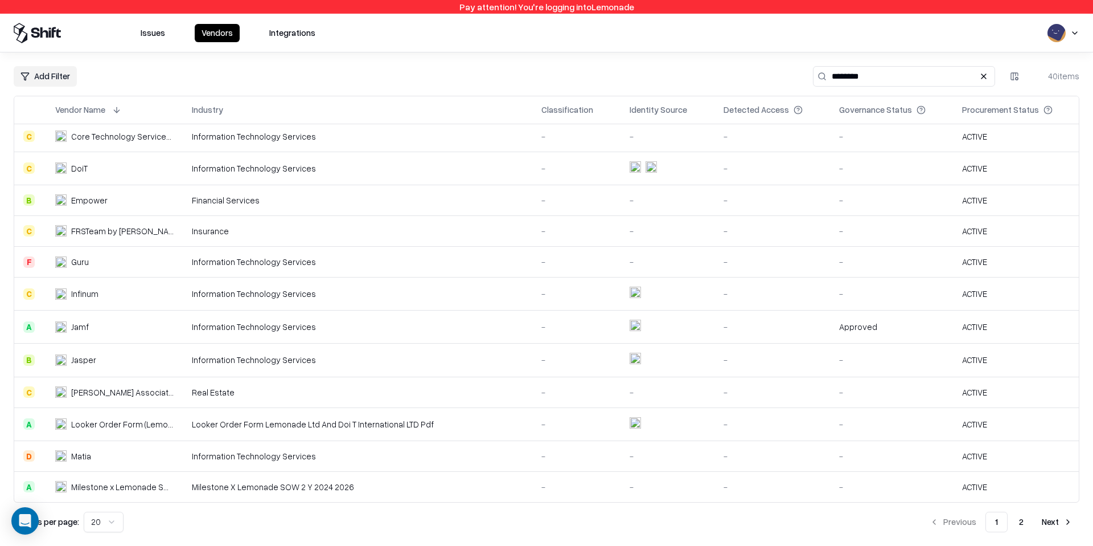
click at [146, 492] on div "Milestone x Lemonade SOW 2Y 2024-2026" at bounding box center [122, 487] width 103 height 12
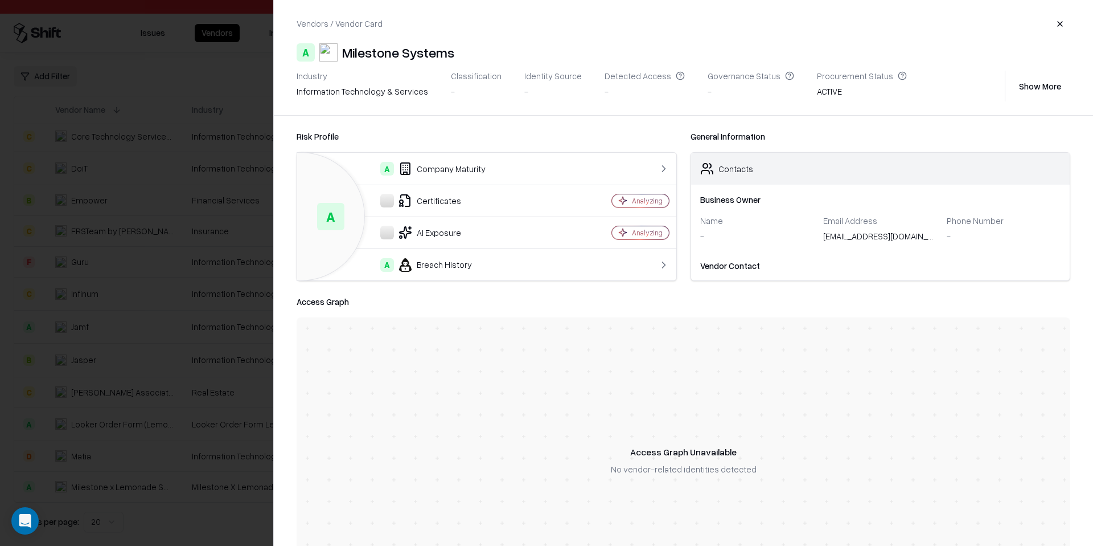
click at [177, 370] on div at bounding box center [546, 273] width 1093 height 546
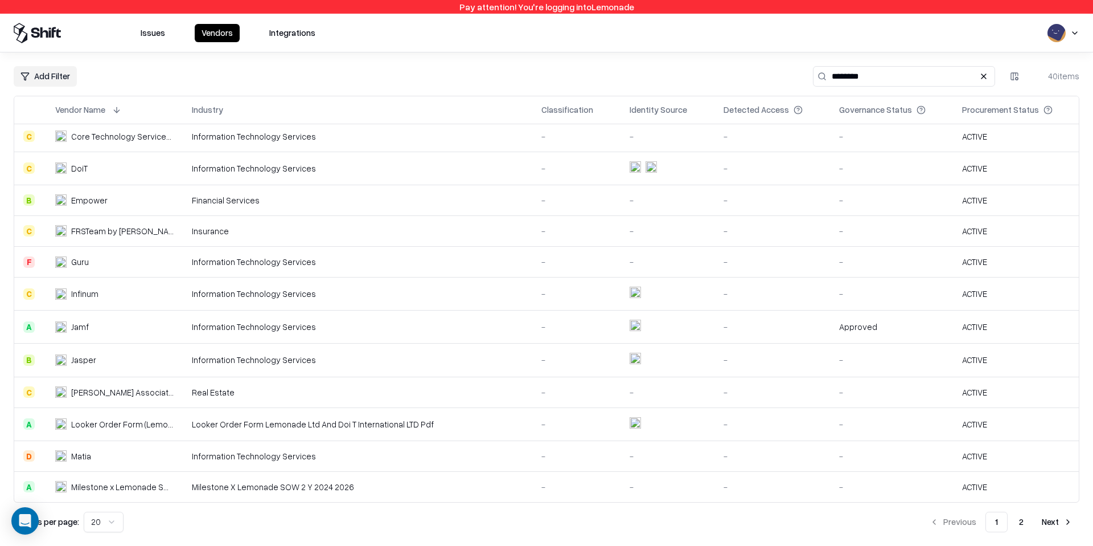
click at [151, 481] on div "Milestone x Lemonade SOW 2Y 2024-2026" at bounding box center [122, 487] width 103 height 12
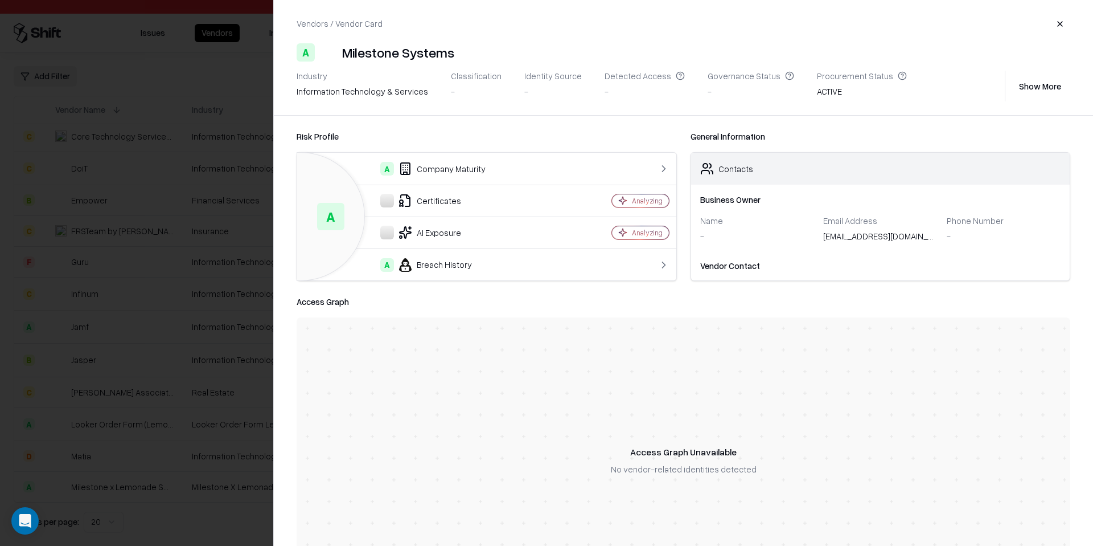
click at [151, 480] on div at bounding box center [546, 273] width 1093 height 546
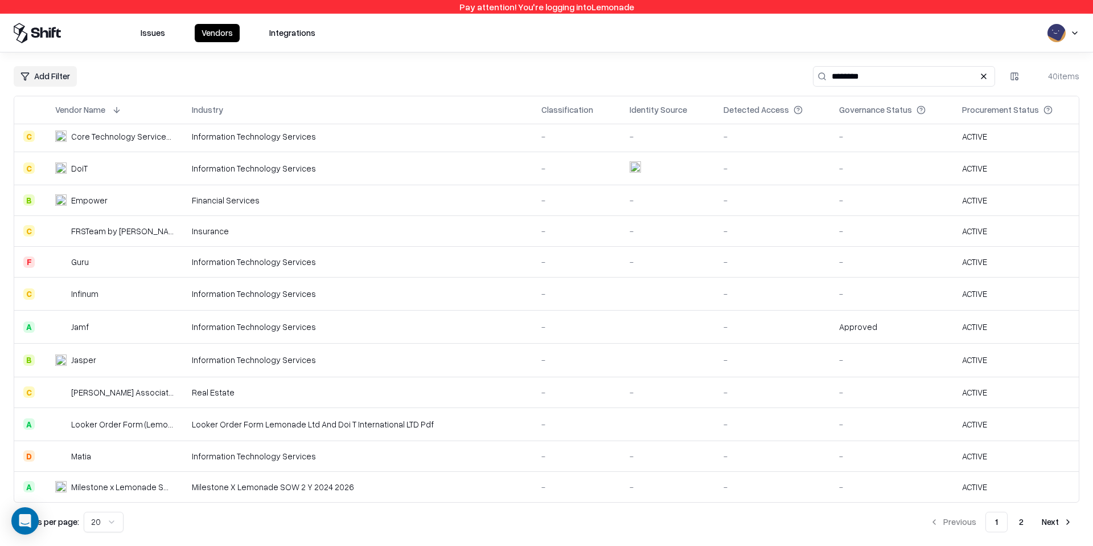
click at [282, 492] on div "Milestone X Lemonade SOW 2 Y 2024 2026" at bounding box center [357, 487] width 331 height 12
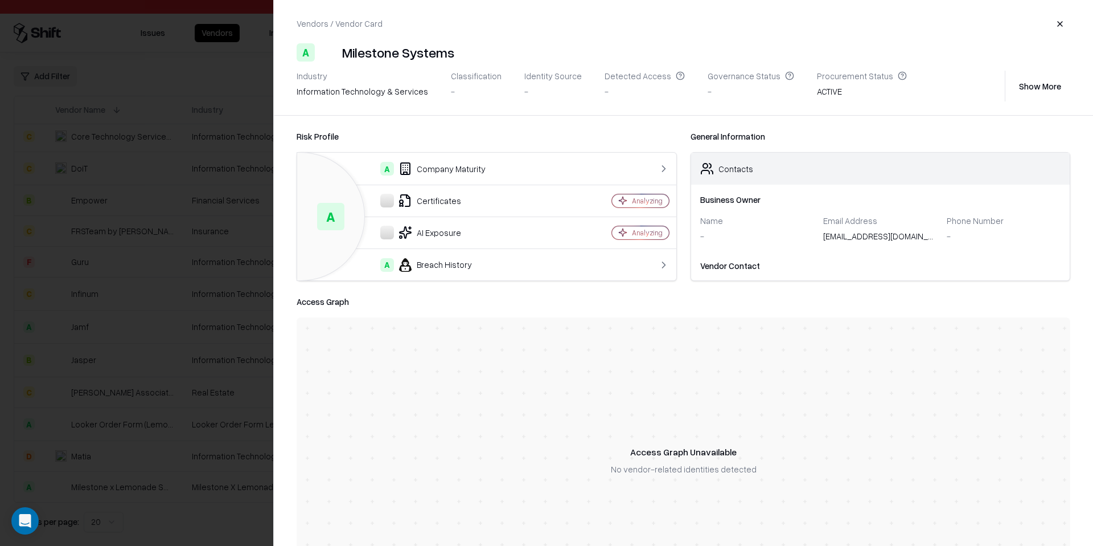
click at [186, 231] on div at bounding box center [546, 273] width 1093 height 546
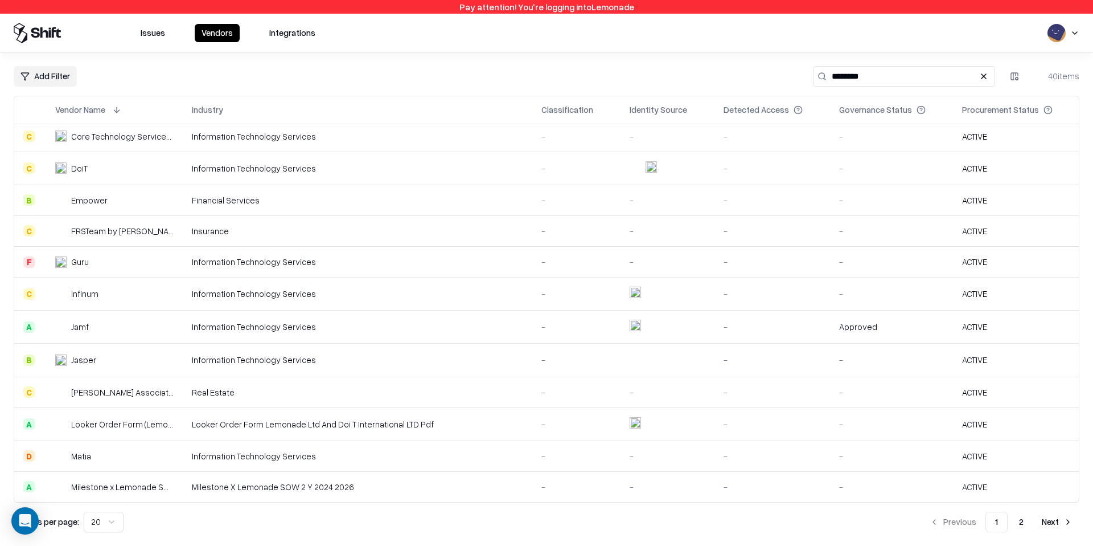
click at [173, 493] on td "Milestone x Lemonade SOW 2Y 2024-2026" at bounding box center [114, 486] width 137 height 31
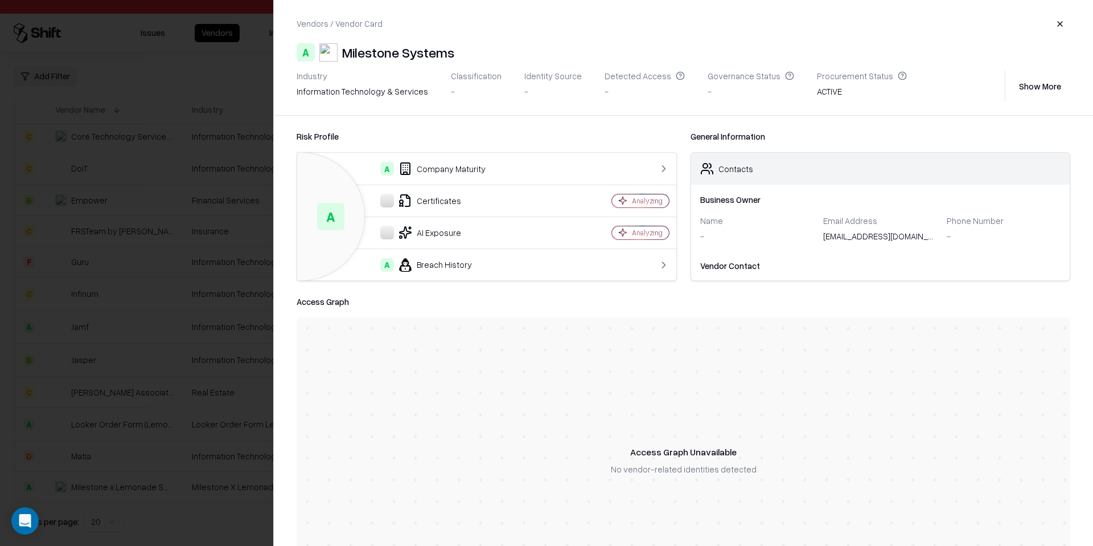
click at [221, 172] on div at bounding box center [546, 273] width 1093 height 546
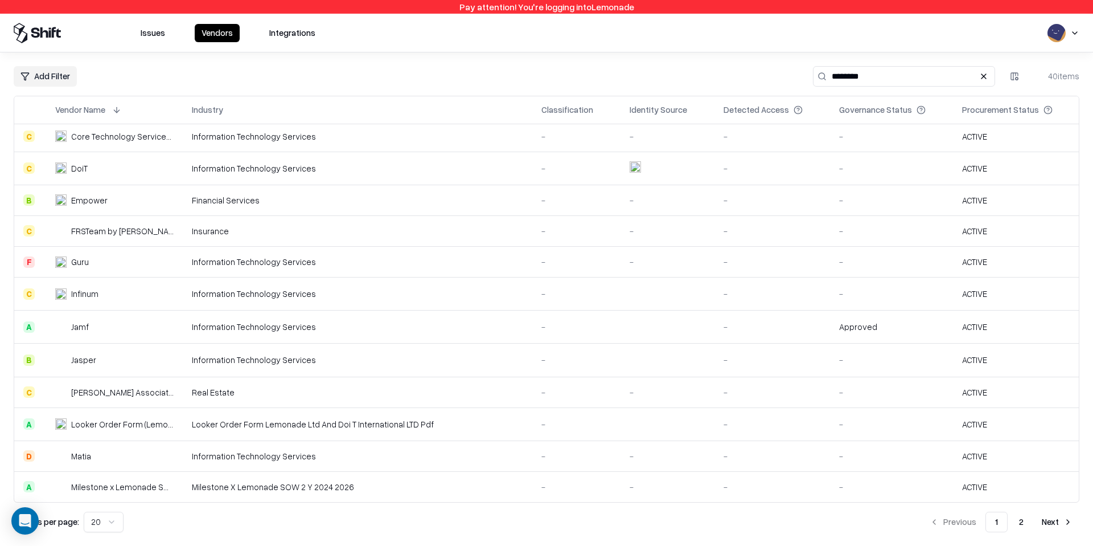
click at [161, 491] on div "Milestone x Lemonade SOW 2Y 2024-2026" at bounding box center [122, 487] width 103 height 12
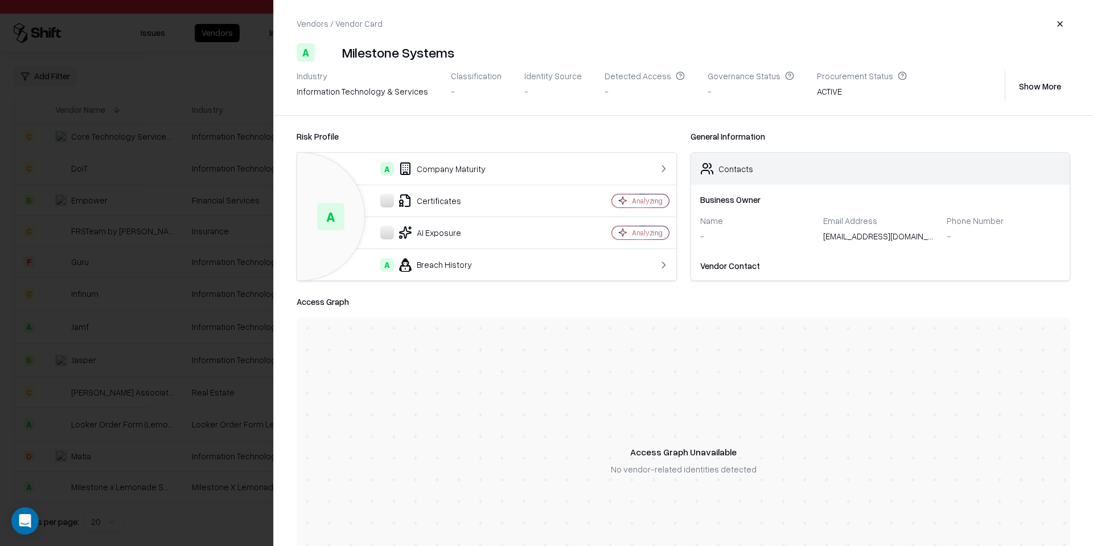
click at [268, 404] on div at bounding box center [546, 273] width 1093 height 546
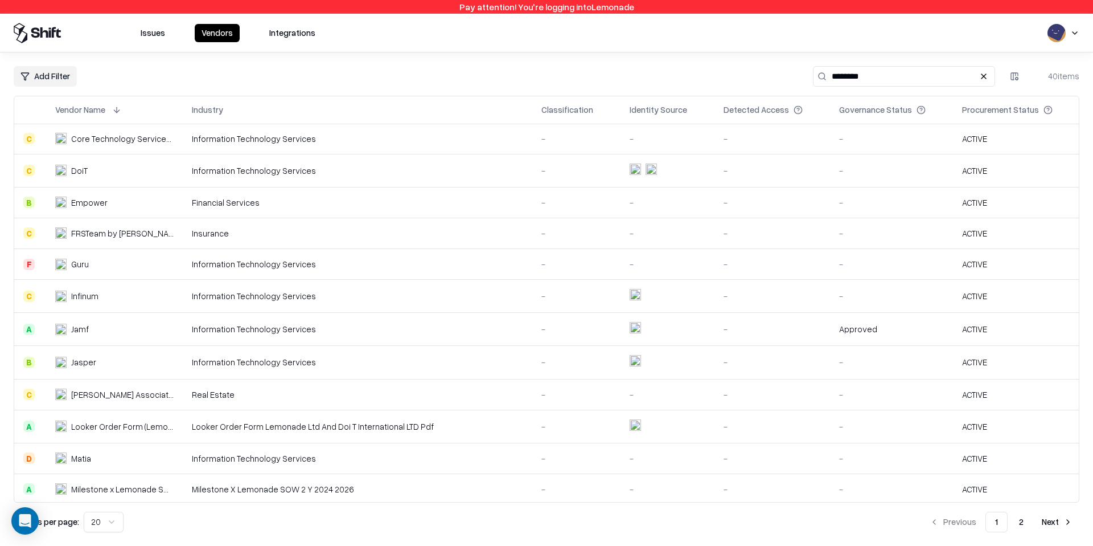
scroll to position [247, 0]
click at [167, 479] on td "Milestone x Lemonade SOW 2Y 2024-2026" at bounding box center [114, 488] width 137 height 31
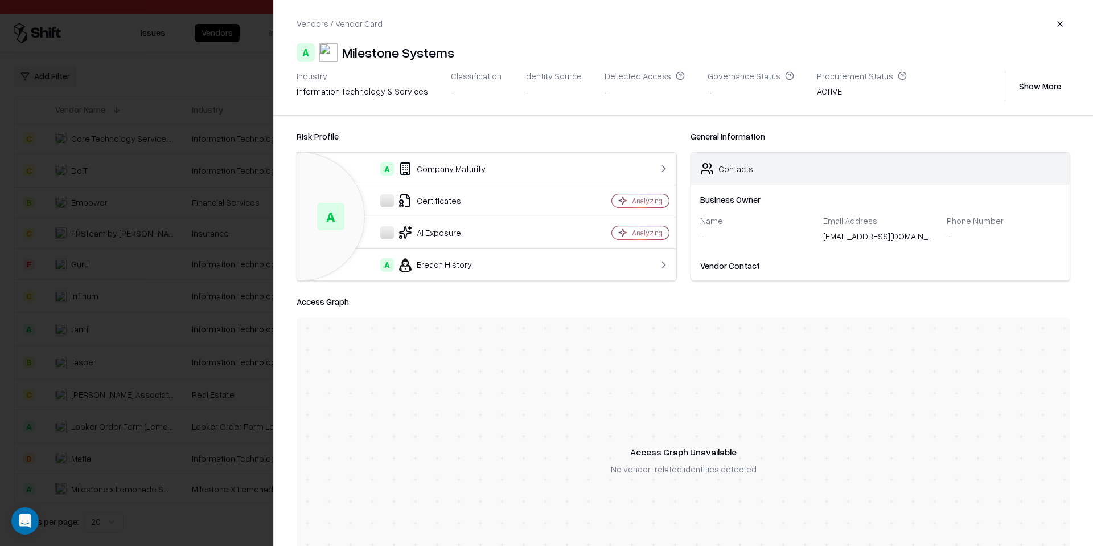
click at [661, 75] on div "Industry information technology & services Classification - Identity Source - D…" at bounding box center [684, 86] width 774 height 31
click at [661, 79] on button "Show More" at bounding box center [1040, 86] width 60 height 21
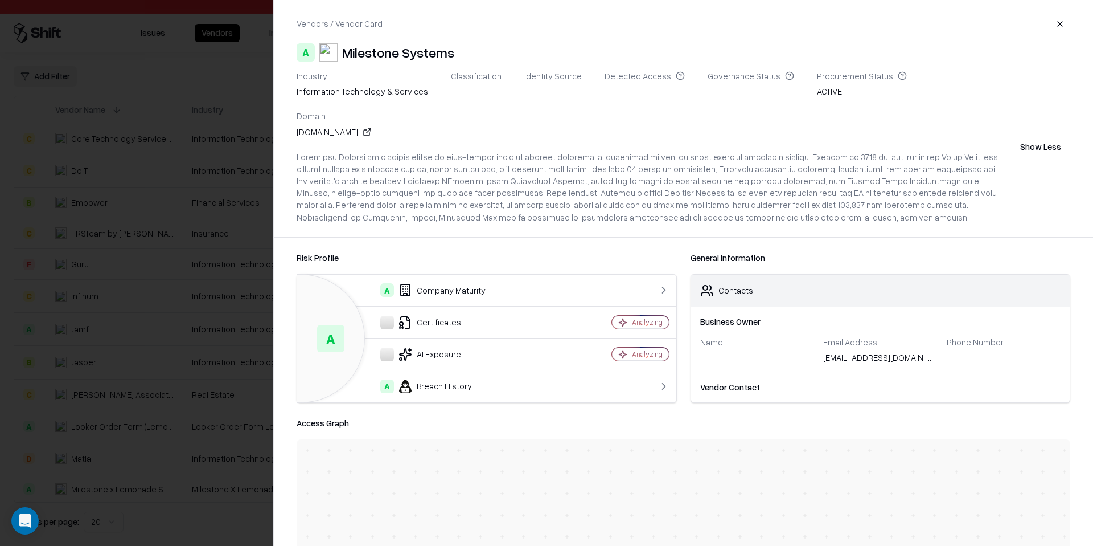
click at [39, 228] on div at bounding box center [546, 273] width 1093 height 546
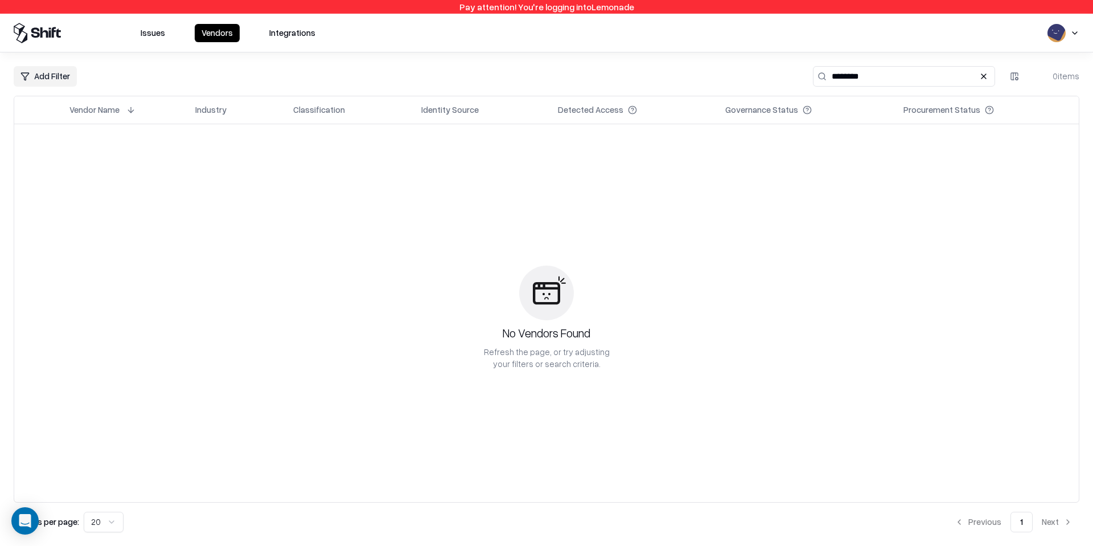
click at [162, 17] on div "Issues Vendors Integrations" at bounding box center [546, 33] width 1093 height 39
click at [160, 28] on button "Issues" at bounding box center [153, 33] width 38 height 18
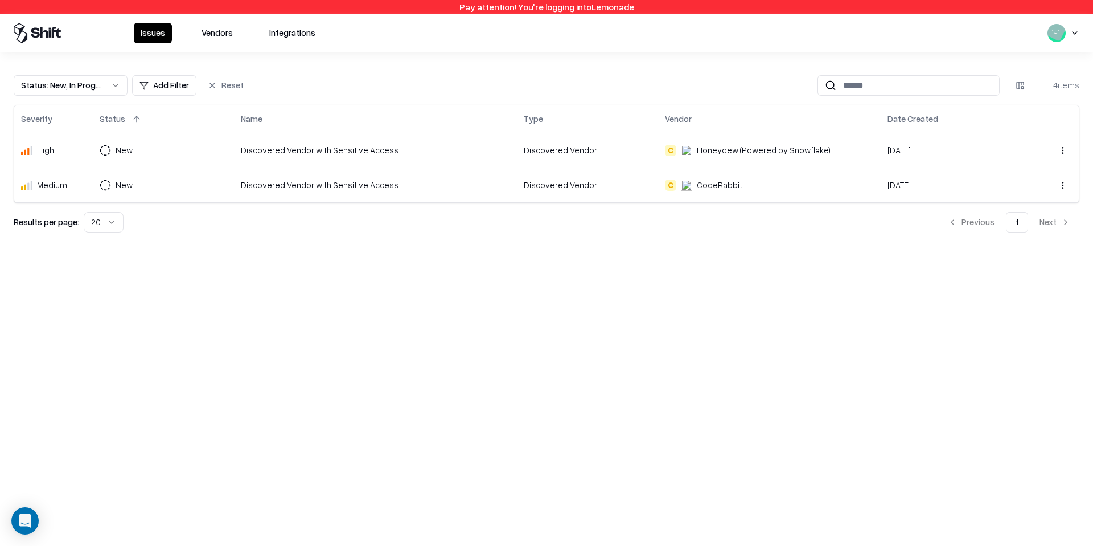
click at [221, 34] on button "Vendors" at bounding box center [217, 33] width 45 height 21
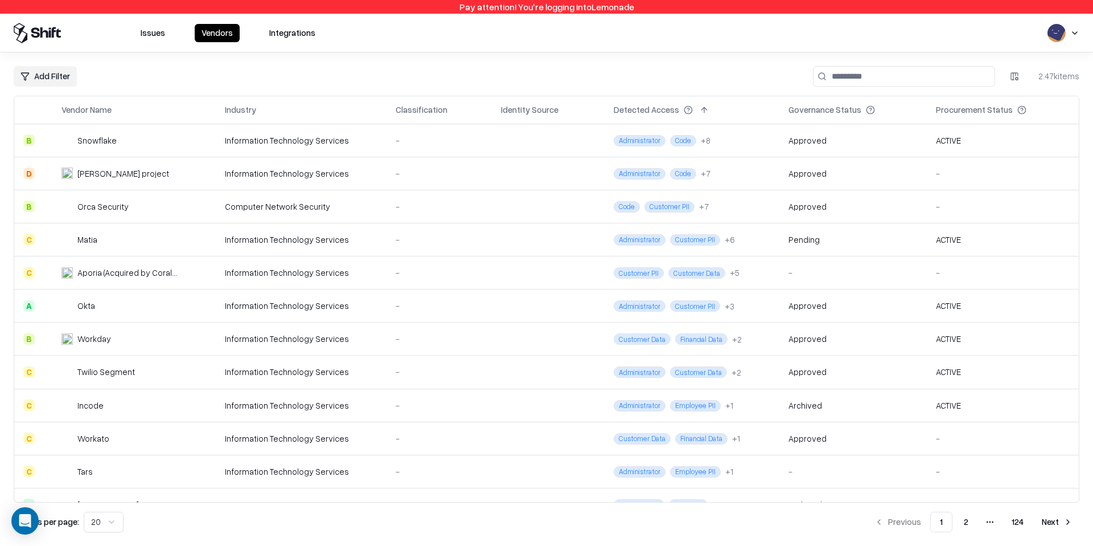
scroll to position [277, 0]
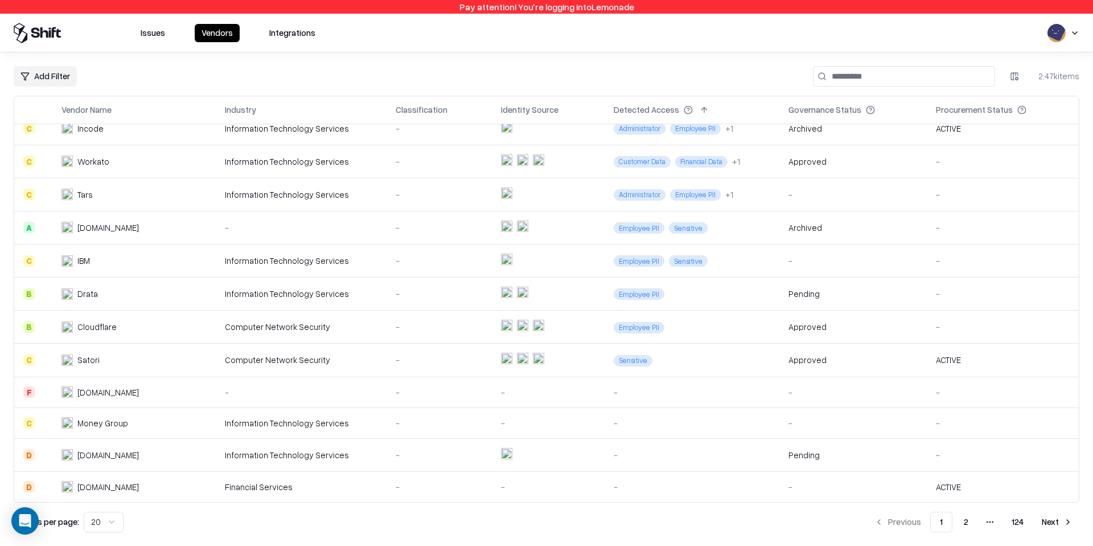
click at [975, 520] on button "2" at bounding box center [966, 521] width 23 height 21
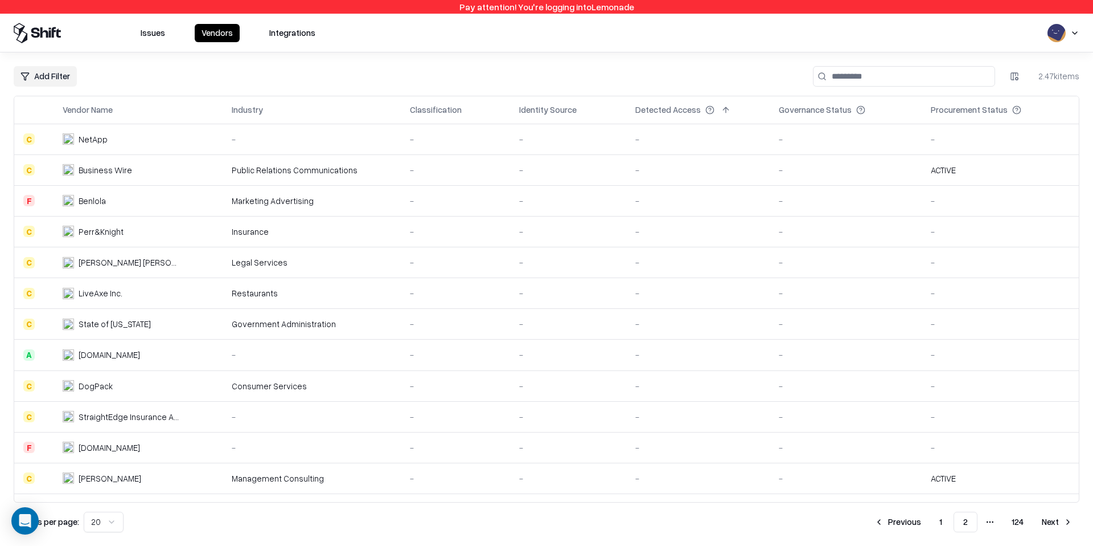
click at [1034, 524] on ul "Previous 1 2 More pages 124 Next" at bounding box center [974, 521] width 212 height 21
click at [1043, 516] on button "Next" at bounding box center [1057, 521] width 44 height 21
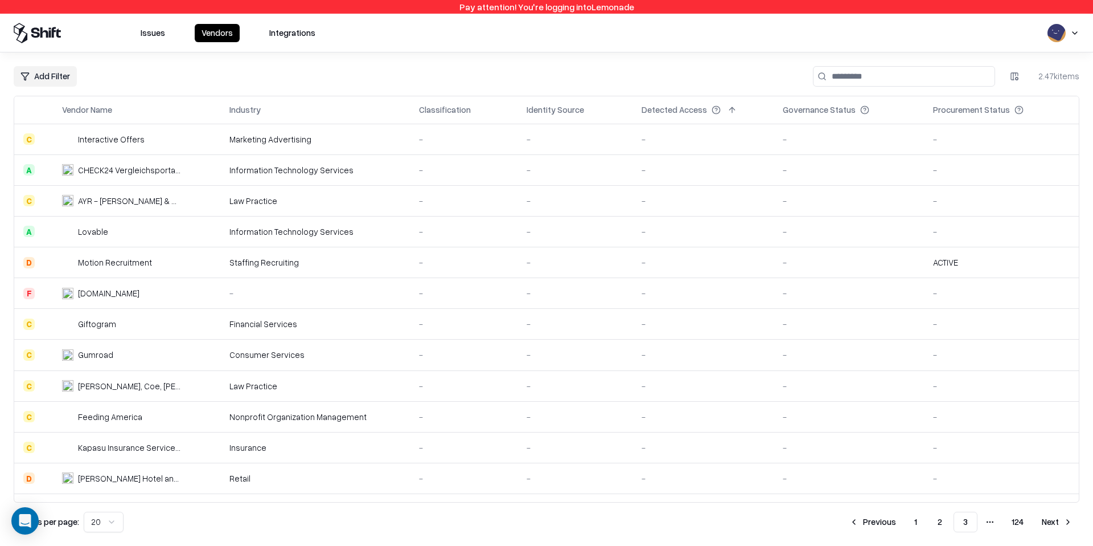
scroll to position [243, 0]
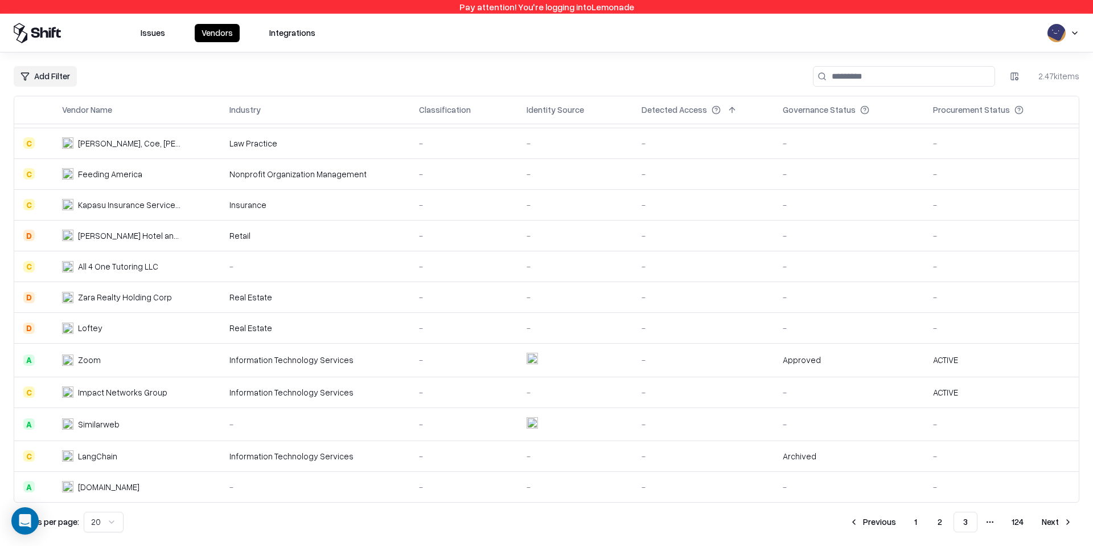
click at [154, 490] on div "Plugcorp.com" at bounding box center [121, 487] width 118 height 12
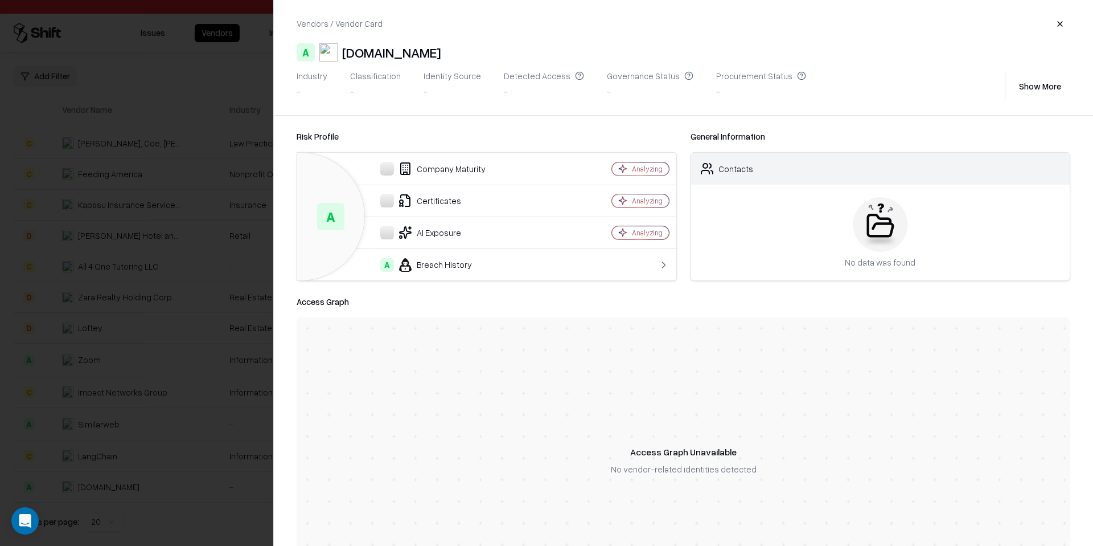
click at [164, 333] on div at bounding box center [546, 273] width 1093 height 546
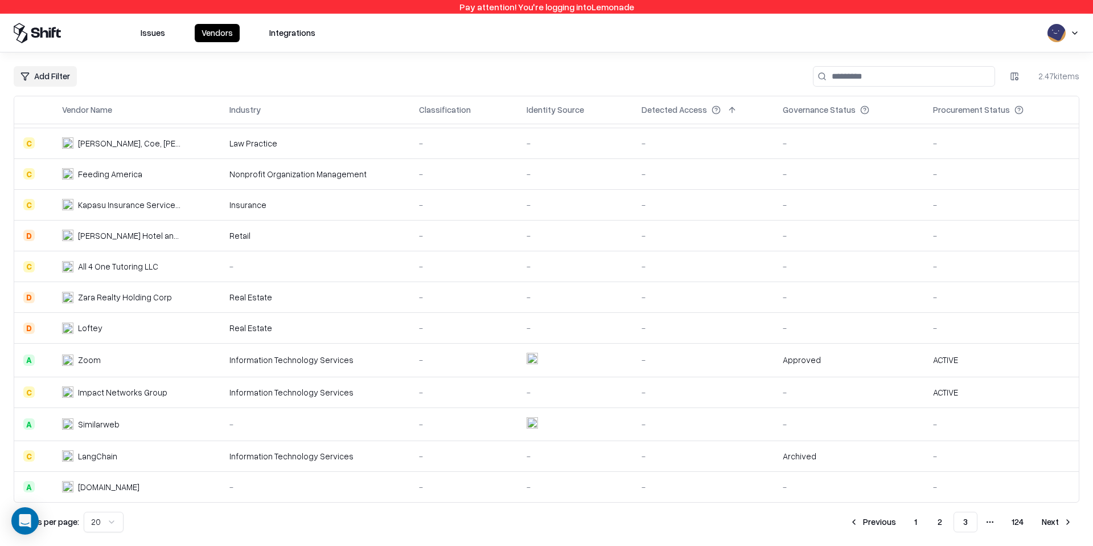
click at [178, 244] on td "Daniel Hotel and Spa Herzliya" at bounding box center [136, 235] width 167 height 31
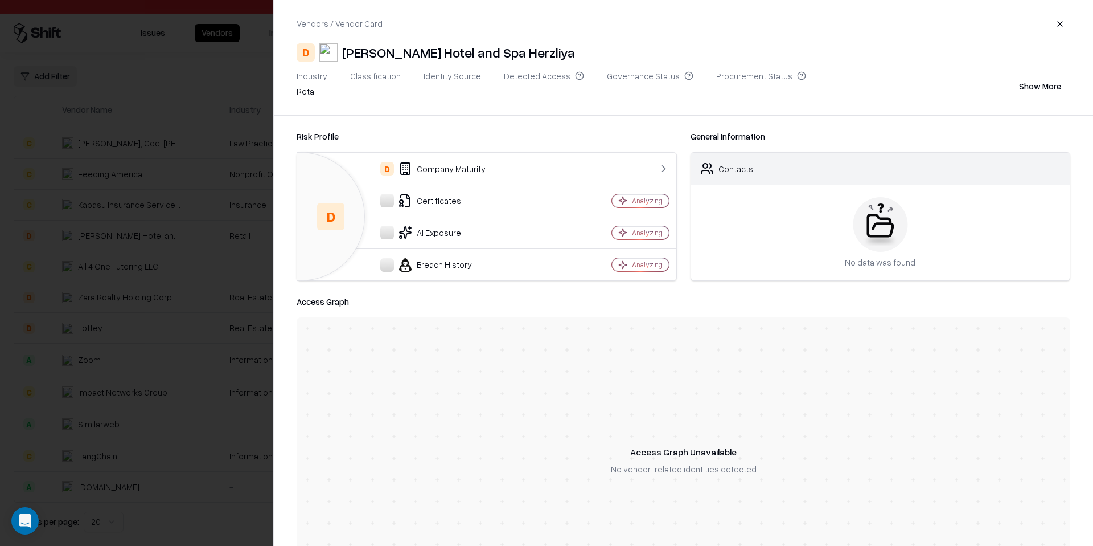
click at [178, 244] on div at bounding box center [546, 273] width 1093 height 546
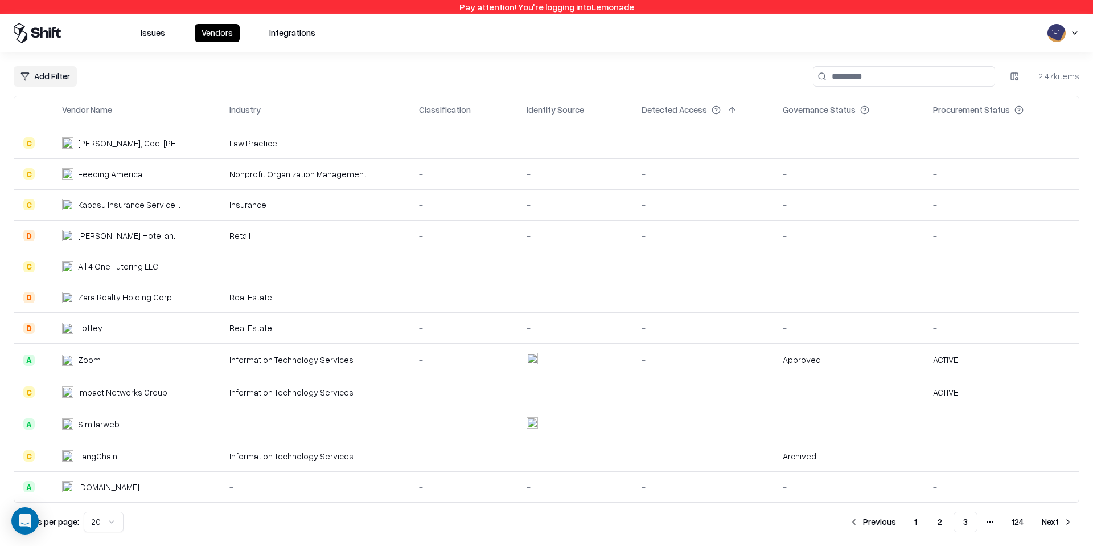
click at [170, 270] on div "All 4 One Tutoring LLC" at bounding box center [121, 266] width 118 height 12
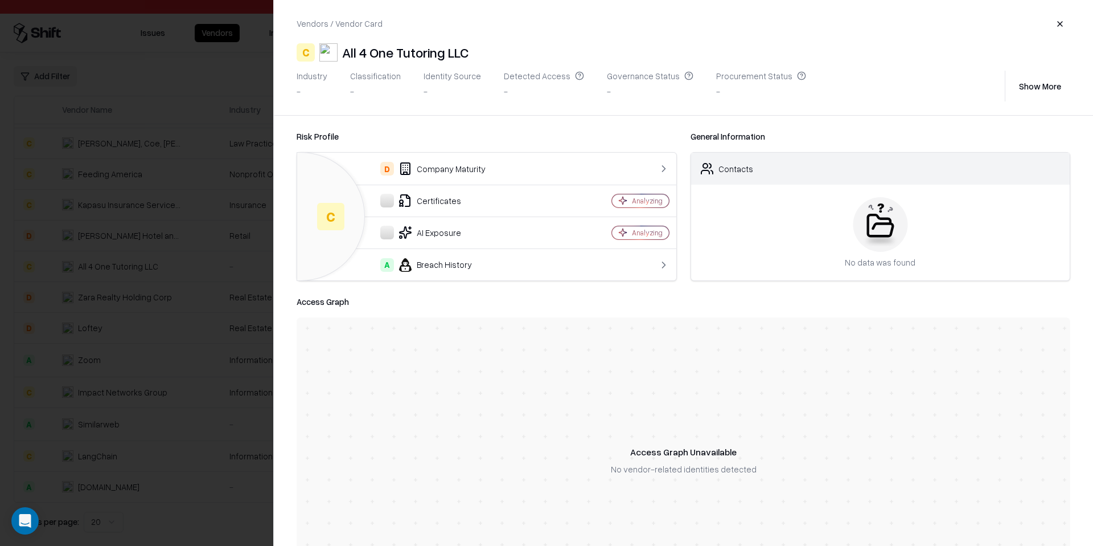
click at [170, 270] on div at bounding box center [546, 273] width 1093 height 546
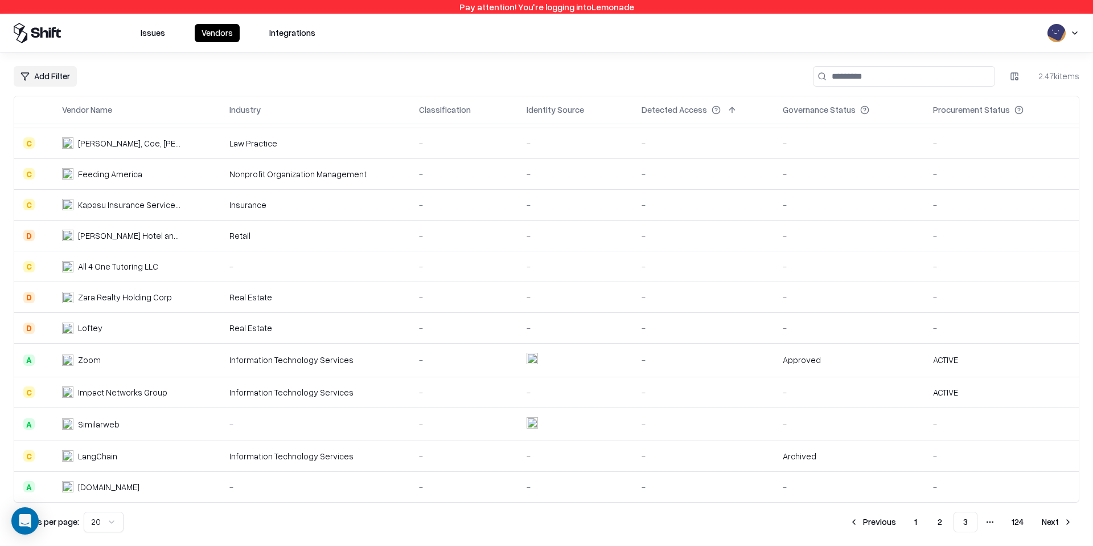
click at [150, 476] on td "Plugcorp.com" at bounding box center [136, 486] width 167 height 31
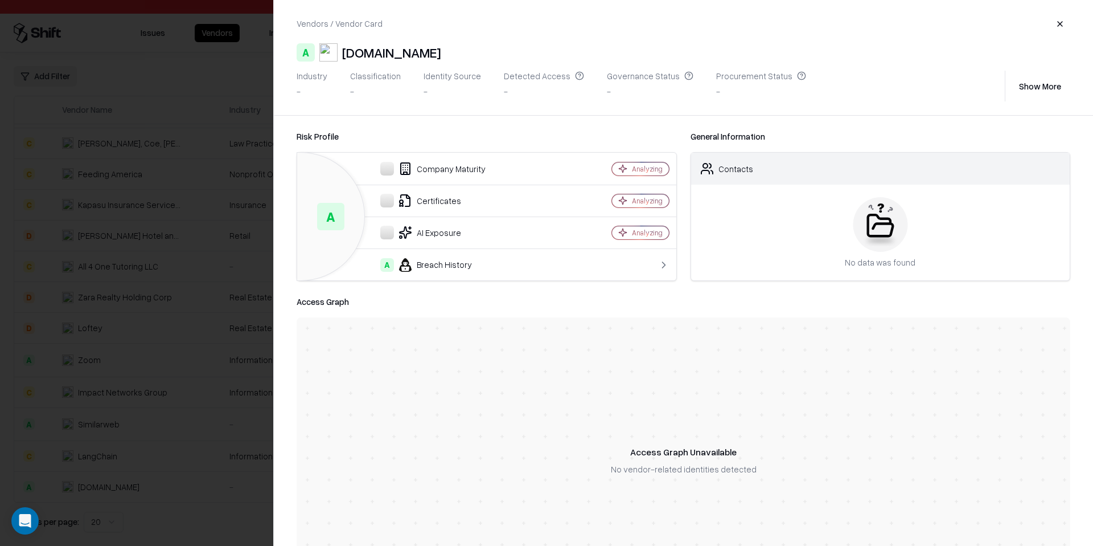
click at [1035, 88] on button "Show More" at bounding box center [1040, 86] width 60 height 21
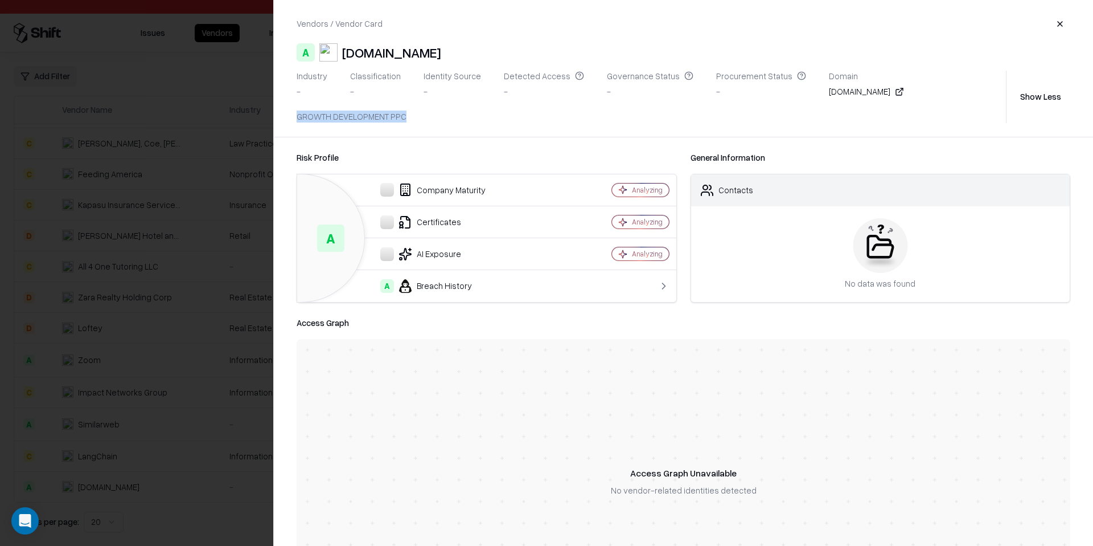
drag, startPoint x: 412, startPoint y: 123, endPoint x: 290, endPoint y: 116, distance: 122.1
click at [290, 116] on div "Vendors / Vendor Card A Plugcorp.com Industry - Classification - Identity Sourc…" at bounding box center [683, 68] width 819 height 137
click at [202, 183] on div at bounding box center [546, 273] width 1093 height 546
